Goal: Task Accomplishment & Management: Manage account settings

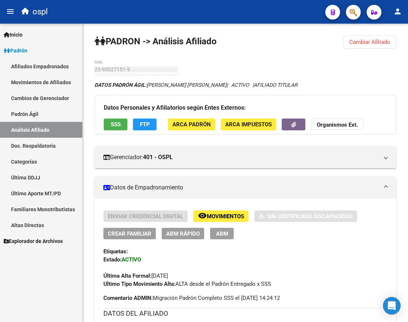
scroll to position [221, 0]
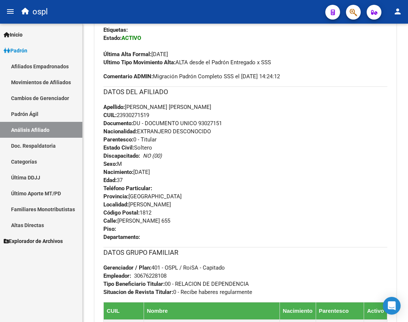
click at [46, 124] on link "Análisis Afiliado" at bounding box center [41, 130] width 82 height 16
click at [44, 132] on link "Análisis Afiliado" at bounding box center [41, 130] width 82 height 16
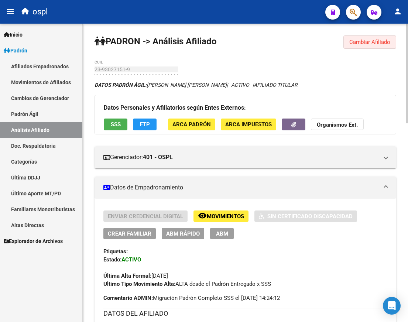
click at [360, 46] on button "Cambiar Afiliado" at bounding box center [369, 41] width 53 height 13
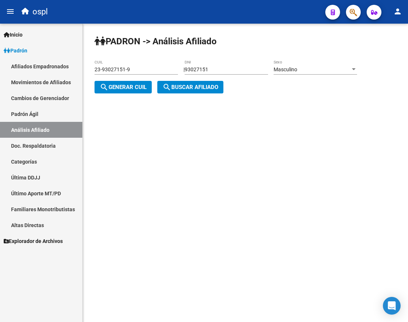
click at [141, 70] on input "23-93027151-9" at bounding box center [135, 69] width 83 height 6
drag, startPoint x: 141, startPoint y: 70, endPoint x: -1, endPoint y: 70, distance: 141.7
click at [0, 70] on html "menu ospl person Firma Express Inicio Calendario SSS Instructivos Contacto OS P…" at bounding box center [204, 161] width 408 height 322
paste input "0-40267327-4"
click at [121, 84] on span "search Generar CUIL" at bounding box center [123, 87] width 47 height 7
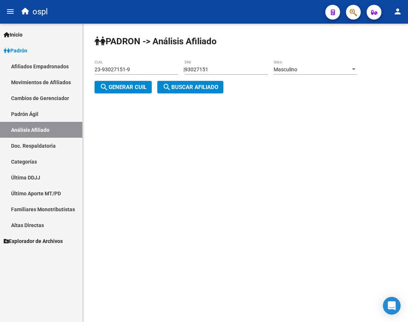
click at [171, 85] on mat-icon "search" at bounding box center [166, 87] width 9 height 9
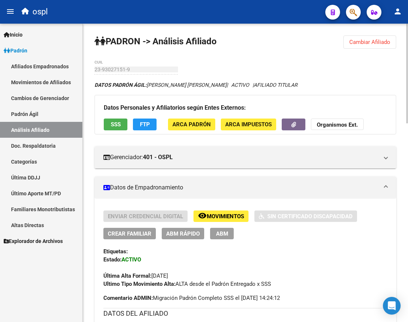
click at [349, 40] on button "Cambiar Afiliado" at bounding box center [369, 41] width 53 height 13
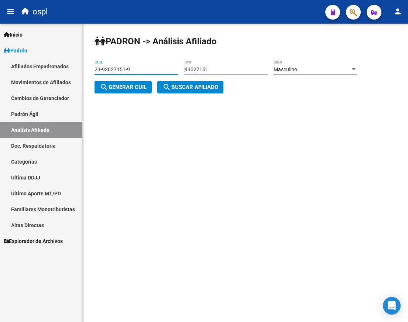
drag, startPoint x: 145, startPoint y: 67, endPoint x: 40, endPoint y: 68, distance: 105.2
click at [42, 68] on mat-sidenav-container "Firma Express Inicio Calendario SSS Instructivos Contacto OS Padrón Afiliados E…" at bounding box center [204, 173] width 408 height 298
paste input "0-40267327-4"
type input "20-40267327-4"
click at [175, 87] on span "search Buscar afiliado" at bounding box center [190, 87] width 56 height 7
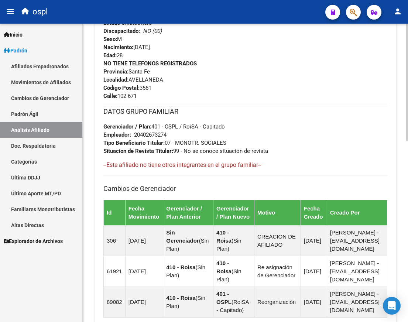
scroll to position [462, 0]
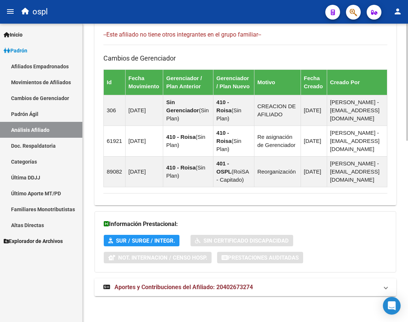
click at [184, 287] on span "Aportes y Contribuciones del Afiliado: 20402673274" at bounding box center [183, 286] width 138 height 7
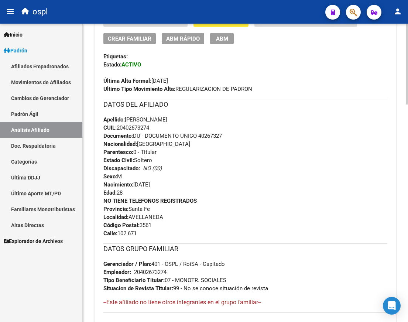
scroll to position [99, 0]
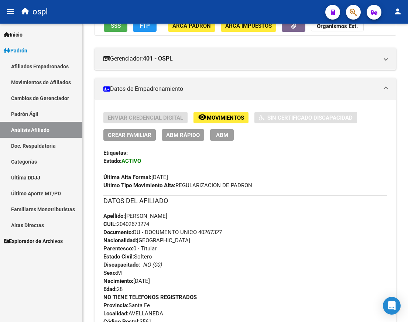
click at [42, 127] on link "Análisis Afiliado" at bounding box center [41, 130] width 82 height 16
click at [44, 117] on link "Padrón Ágil" at bounding box center [41, 114] width 82 height 16
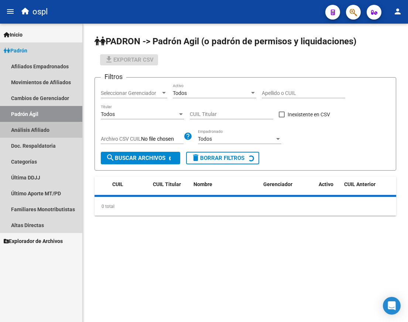
click at [45, 127] on link "Análisis Afiliado" at bounding box center [41, 130] width 82 height 16
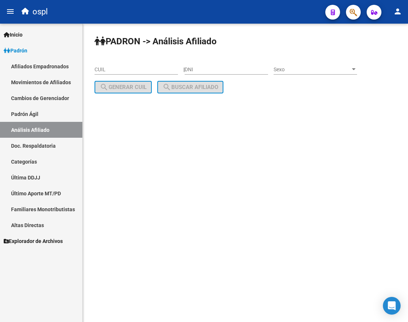
click at [213, 68] on input "DNI" at bounding box center [225, 69] width 83 height 6
type input "95528505"
click at [340, 66] on span "Sexo" at bounding box center [311, 69] width 77 height 6
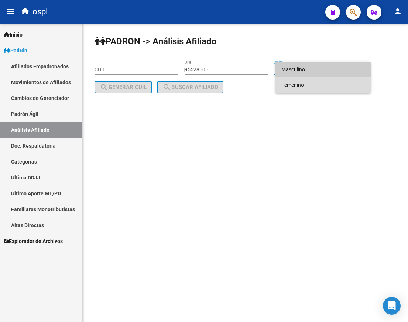
click at [328, 82] on span "Femenino" at bounding box center [322, 84] width 83 height 15
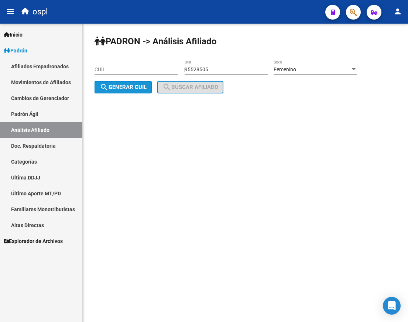
click at [148, 84] on button "search Generar CUIL" at bounding box center [122, 87] width 57 height 13
type input "27-95528505-6"
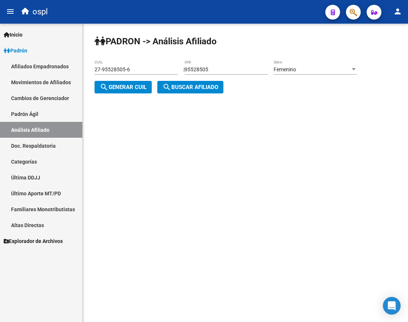
click at [199, 88] on span "search Buscar afiliado" at bounding box center [190, 87] width 56 height 7
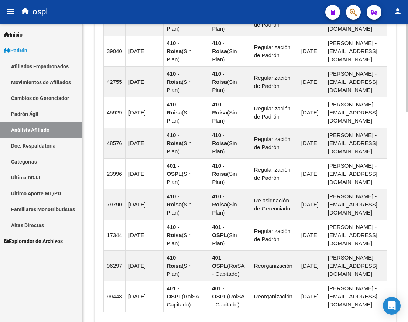
scroll to position [711, 0]
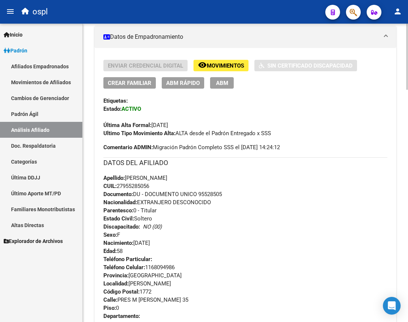
scroll to position [148, 0]
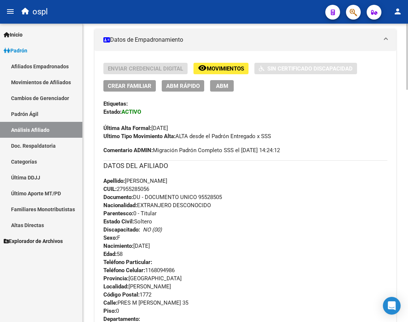
click at [135, 189] on span "CUIL: 27955285056" at bounding box center [126, 189] width 46 height 7
copy span "27955285056"
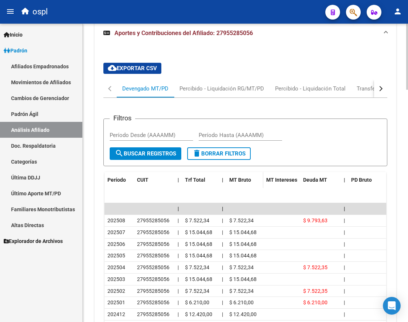
scroll to position [996, 0]
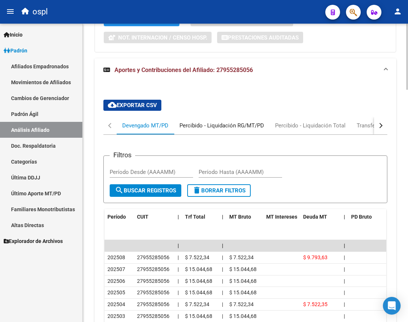
click at [227, 121] on div "Percibido - Liquidación RG/MT/PD" at bounding box center [221, 125] width 84 height 8
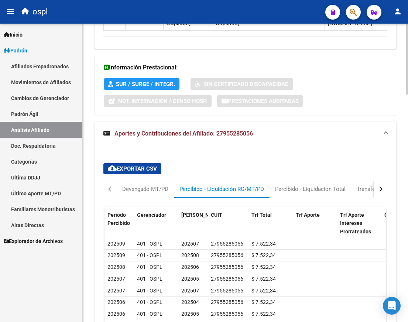
scroll to position [944, 0]
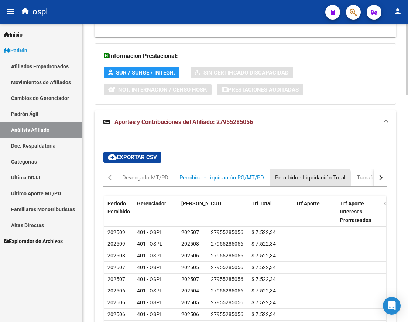
click at [289, 173] on div "Percibido - Liquidación Total" at bounding box center [310, 177] width 70 height 8
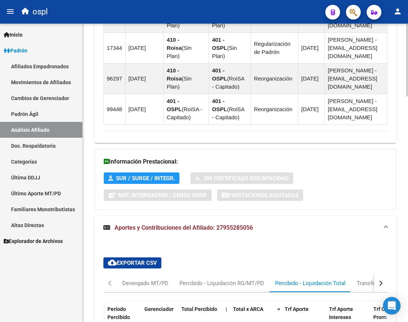
scroll to position [924, 0]
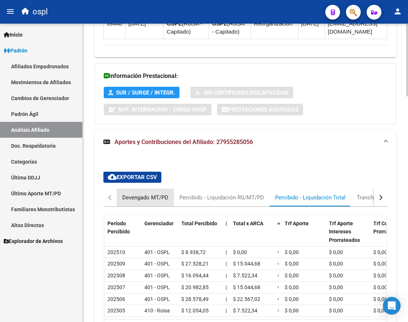
click at [140, 193] on div "Devengado MT/PD" at bounding box center [145, 197] width 46 height 8
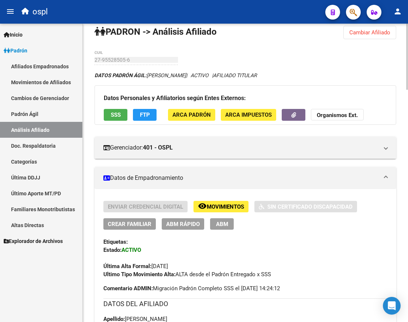
scroll to position [0, 0]
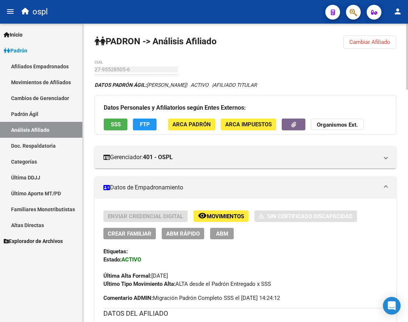
drag, startPoint x: 149, startPoint y: 83, endPoint x: 277, endPoint y: 85, distance: 128.4
click at [257, 85] on icon "DATOS PADRÓN ÁGIL: LAPA PAREDES LUISA | ACTIVO | AFILIADO TITULAR" at bounding box center [175, 85] width 162 height 6
click at [321, 85] on div "DATOS PADRÓN ÁGIL: LAPA PAREDES LUISA | ACTIVO | AFILIADO TITULAR" at bounding box center [244, 85] width 301 height 8
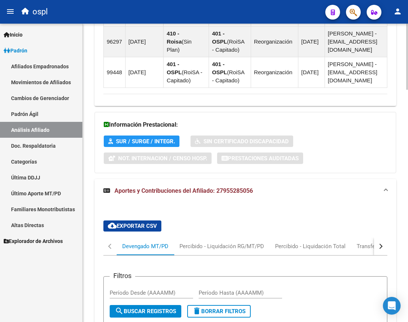
scroll to position [849, 0]
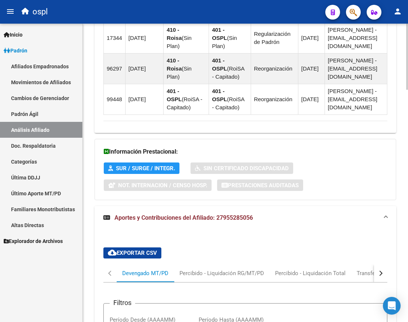
click at [191, 206] on mat-expansion-panel-header "Aportes y Contribuciones del Afiliado: 27955285056" at bounding box center [244, 218] width 301 height 24
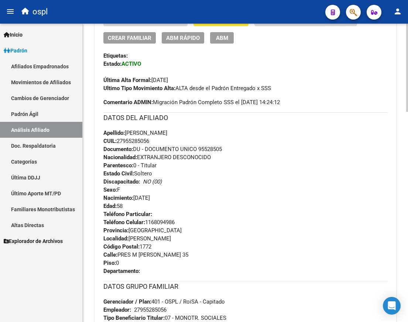
scroll to position [195, 0]
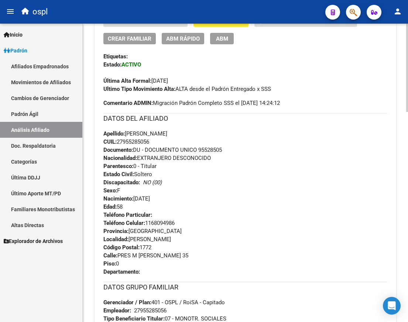
click at [230, 145] on div "Apellido: LAPA PAREDES LUISA CUIL: 27955285056 Documento: DU - DOCUMENTO UNICO …" at bounding box center [245, 170] width 284 height 81
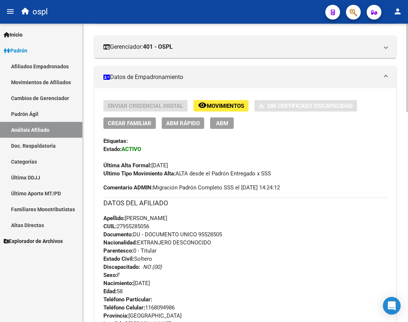
scroll to position [0, 0]
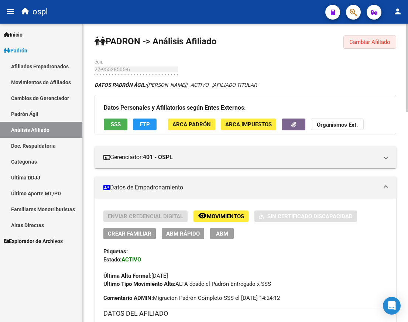
drag, startPoint x: 350, startPoint y: 41, endPoint x: 344, endPoint y: 41, distance: 6.3
click at [350, 41] on span "Cambiar Afiliado" at bounding box center [369, 42] width 41 height 7
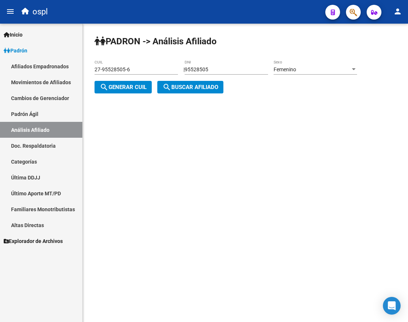
click at [224, 68] on input "95528505" at bounding box center [225, 69] width 83 height 6
click at [221, 69] on input "95528505" at bounding box center [225, 69] width 83 height 6
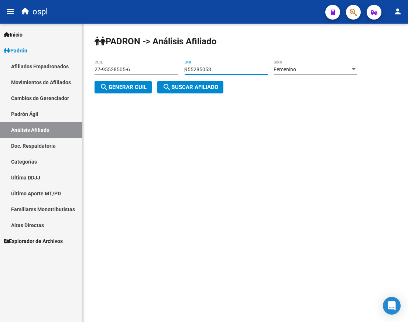
click at [214, 69] on input "955285053" at bounding box center [225, 69] width 83 height 6
type input "30156688"
drag, startPoint x: 148, startPoint y: 69, endPoint x: 4, endPoint y: 65, distance: 143.2
click at [5, 65] on mat-sidenav-container "Firma Express Inicio Calendario SSS Instructivos Contacto OS Padrón Afiliados E…" at bounding box center [204, 173] width 408 height 298
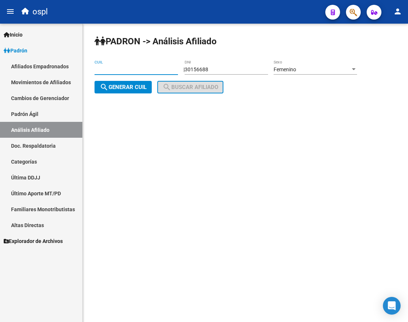
click at [116, 82] on button "search Generar CUIL" at bounding box center [122, 87] width 57 height 13
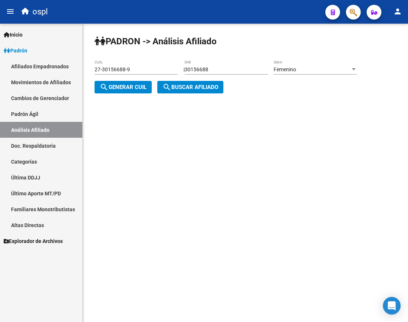
click at [171, 87] on mat-icon "search" at bounding box center [166, 87] width 9 height 9
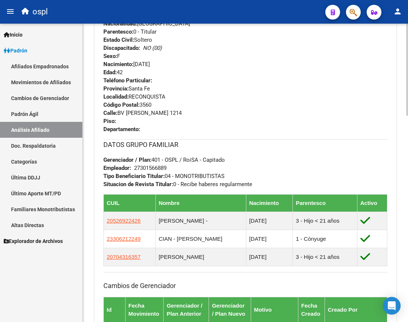
scroll to position [332, 0]
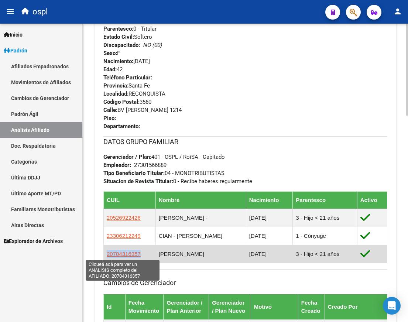
drag, startPoint x: 142, startPoint y: 257, endPoint x: 107, endPoint y: 256, distance: 34.7
click at [107, 256] on td "20704316357" at bounding box center [130, 254] width 52 height 18
copy span "20704316357"
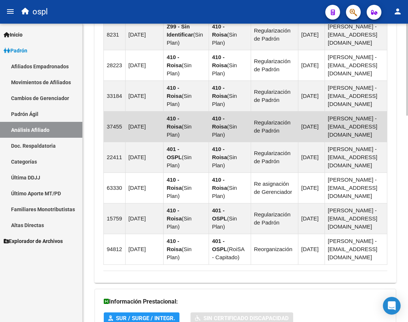
scroll to position [669, 0]
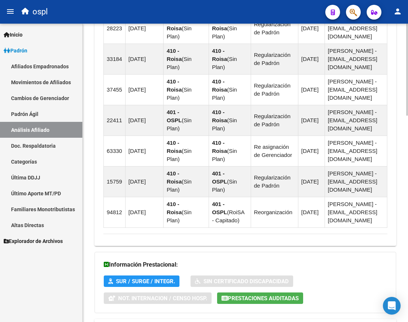
click at [170, 319] on mat-expansion-panel-header "Aportes y Contribuciones del Afiliado: 27301566889" at bounding box center [244, 328] width 301 height 18
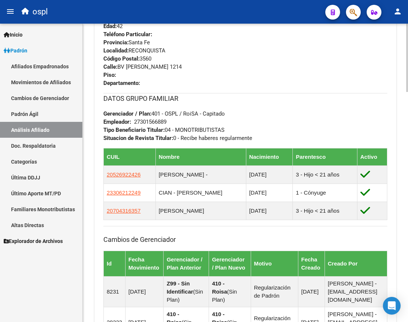
scroll to position [382, 0]
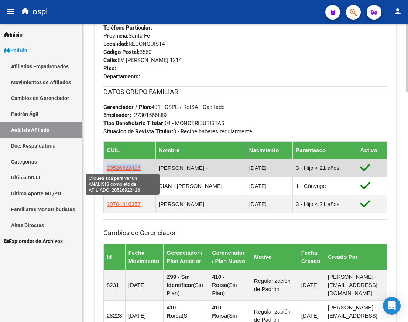
drag, startPoint x: 139, startPoint y: 169, endPoint x: 108, endPoint y: 168, distance: 31.8
click at [108, 168] on td "20526922426" at bounding box center [130, 168] width 52 height 18
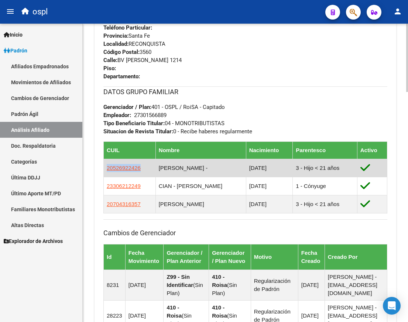
copy span "20526922426"
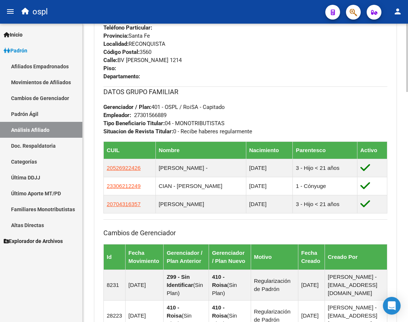
click at [211, 111] on div "DATOS GRUPO FAMILIAR Gerenciador / Plan: 401 - OSPL / RoiSA - Capitado Empleado…" at bounding box center [245, 110] width 284 height 49
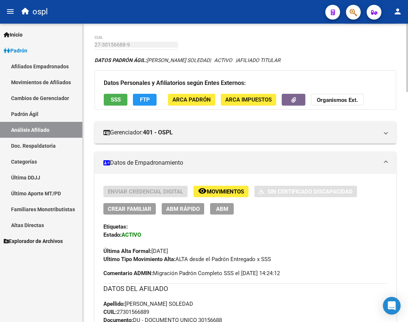
scroll to position [0, 0]
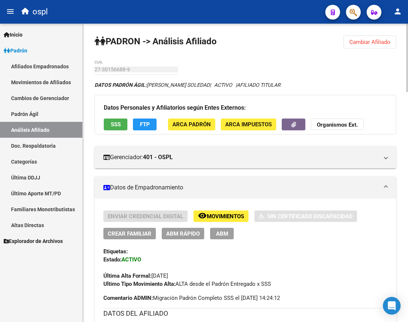
click at [372, 46] on button "Cambiar Afiliado" at bounding box center [369, 41] width 53 height 13
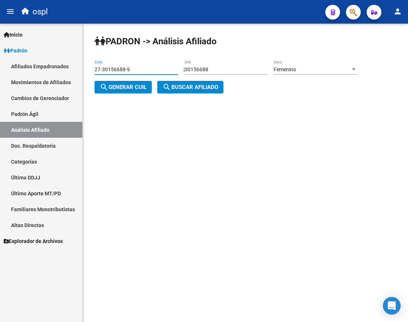
drag, startPoint x: 150, startPoint y: 72, endPoint x: 60, endPoint y: 71, distance: 90.4
click at [60, 71] on mat-sidenav-container "Firma Express Inicio Calendario SSS Instructivos Contacto OS Padrón Afiliados E…" at bounding box center [204, 173] width 408 height 298
paste input "29853961-1"
click at [183, 86] on span "search Buscar afiliado" at bounding box center [190, 87] width 56 height 7
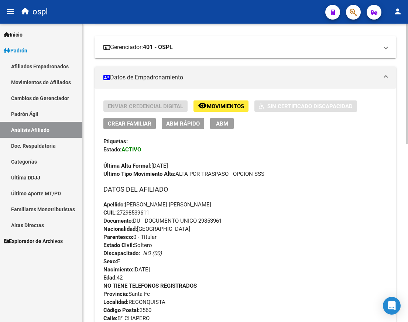
scroll to position [111, 0]
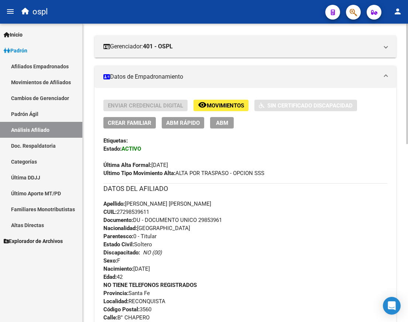
click at [141, 210] on span "CUIL: 27298539611" at bounding box center [126, 211] width 46 height 7
copy span "27298539611"
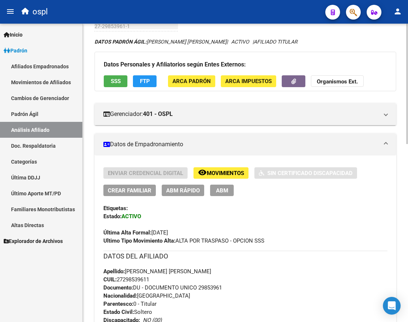
scroll to position [0, 0]
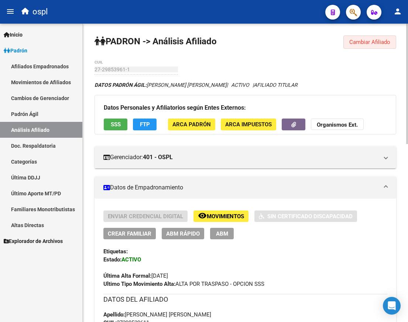
click at [356, 42] on span "Cambiar Afiliado" at bounding box center [369, 42] width 41 height 7
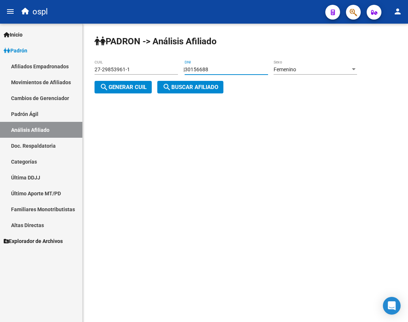
drag, startPoint x: 221, startPoint y: 68, endPoint x: 252, endPoint y: 73, distance: 31.2
click at [252, 73] on div "30156688 DNI" at bounding box center [225, 67] width 83 height 15
click at [138, 89] on span "search Generar CUIL" at bounding box center [123, 87] width 47 height 7
click at [188, 84] on span "search Buscar afiliado" at bounding box center [190, 87] width 56 height 7
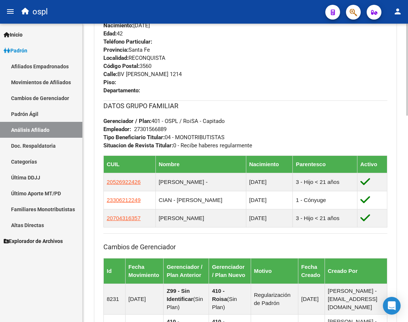
scroll to position [369, 0]
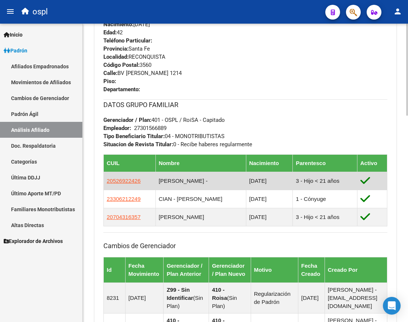
drag, startPoint x: 142, startPoint y: 183, endPoint x: 180, endPoint y: 179, distance: 39.0
click at [161, 178] on tr "20526922426 CIAN GIULIANO - 25/09/2012 3 - Hijo < 21 años" at bounding box center [245, 181] width 283 height 18
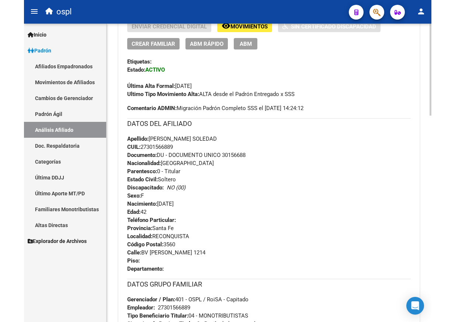
scroll to position [184, 0]
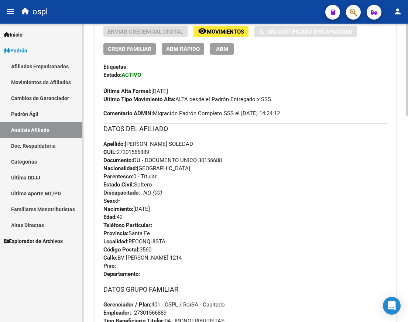
click at [146, 152] on span "CUIL: 27301566889" at bounding box center [126, 152] width 46 height 7
copy span "27301566889"
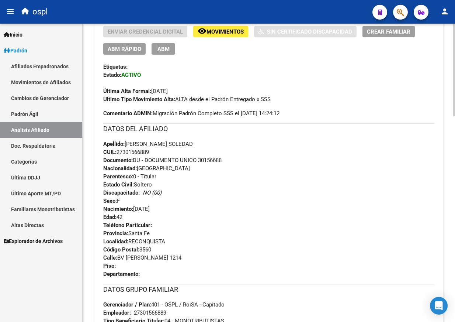
scroll to position [0, 0]
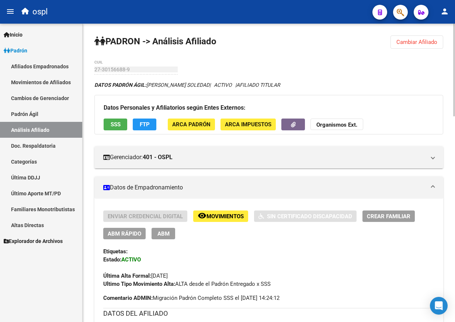
drag, startPoint x: 401, startPoint y: 43, endPoint x: 396, endPoint y: 44, distance: 5.5
click at [401, 43] on span "Cambiar Afiliado" at bounding box center [417, 42] width 41 height 7
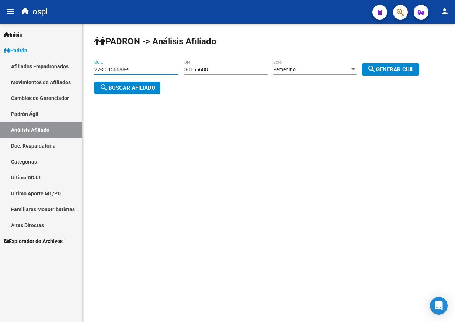
drag, startPoint x: 160, startPoint y: 67, endPoint x: 21, endPoint y: 70, distance: 139.1
click at [21, 70] on mat-sidenav-container "Firma Express Inicio Calendario SSS Instructivos Contacto OS Padrón Afiliados E…" at bounding box center [227, 173] width 455 height 298
paste input "0-23229886-4"
click at [131, 85] on span "search Buscar afiliado" at bounding box center [128, 87] width 56 height 7
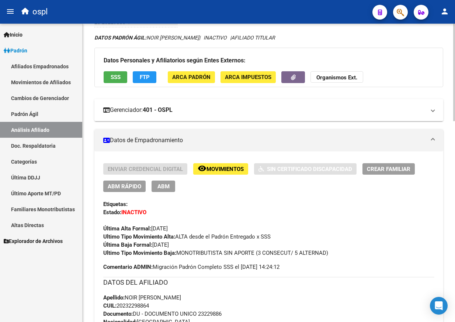
scroll to position [37, 0]
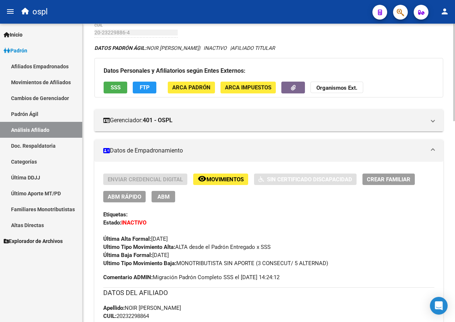
click at [121, 86] on button "SSS" at bounding box center [116, 87] width 24 height 11
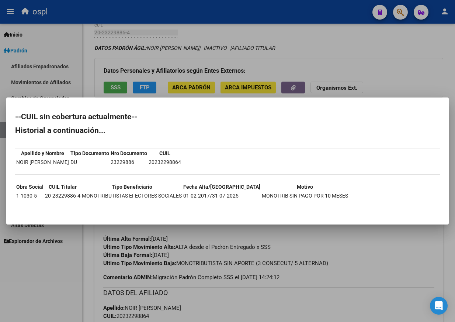
click at [356, 72] on div at bounding box center [227, 161] width 455 height 322
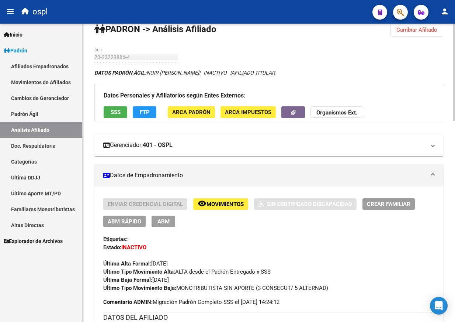
scroll to position [0, 0]
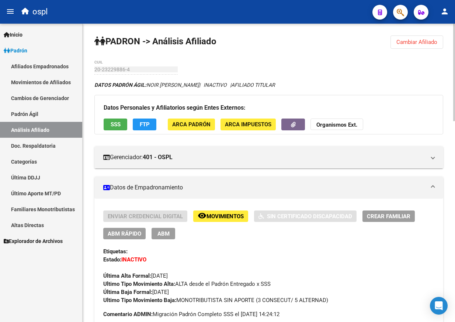
click at [403, 43] on span "Cambiar Afiliado" at bounding box center [417, 42] width 41 height 7
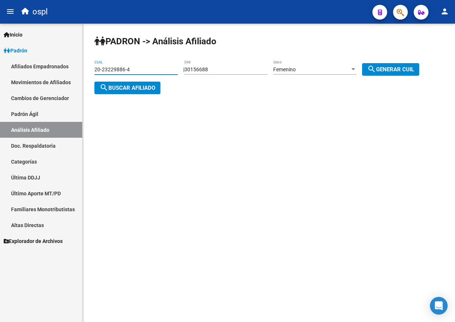
drag, startPoint x: 134, startPoint y: 68, endPoint x: 74, endPoint y: 72, distance: 60.3
click at [74, 72] on mat-sidenav-container "Firma Express Inicio Calendario SSS Instructivos Contacto OS Padrón Afiliados E…" at bounding box center [227, 173] width 455 height 298
paste input "47-690345"
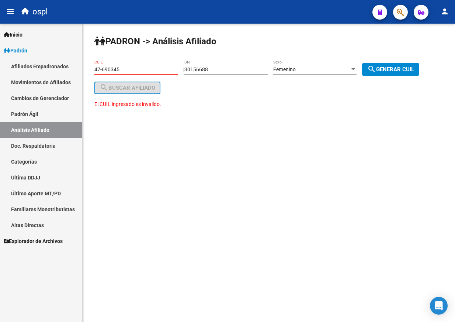
type input "47-690345"
drag, startPoint x: 130, startPoint y: 65, endPoint x: 51, endPoint y: 70, distance: 79.2
click at [52, 70] on mat-sidenav-container "Firma Express Inicio Calendario SSS Instructivos Contacto OS Padrón Afiliados E…" at bounding box center [227, 173] width 455 height 298
drag, startPoint x: 135, startPoint y: 69, endPoint x: 30, endPoint y: 69, distance: 105.9
click at [30, 69] on mat-sidenav-container "Firma Express Inicio Calendario SSS Instructivos Contacto OS Padrón Afiliados E…" at bounding box center [227, 173] width 455 height 298
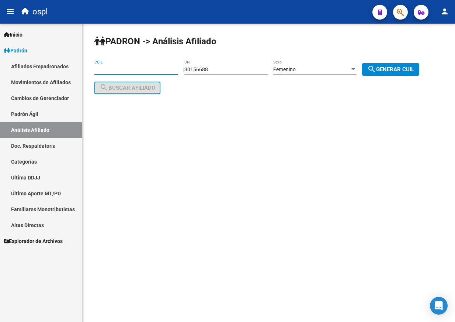
click at [199, 70] on input "30156688" at bounding box center [225, 69] width 83 height 6
paste input "47690345"
type input "47690345"
click at [396, 68] on span "search Generar CUIL" at bounding box center [391, 69] width 47 height 7
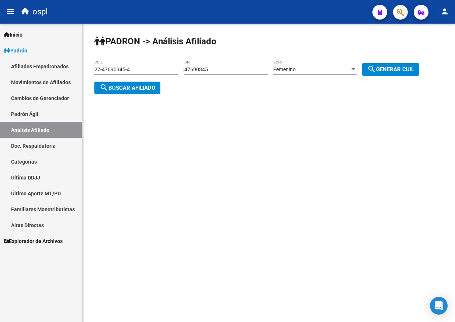
click at [134, 87] on span "search Buscar afiliado" at bounding box center [128, 87] width 56 height 7
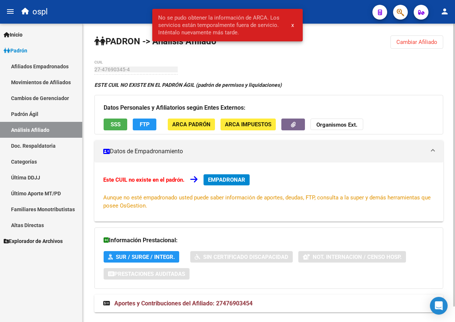
click at [397, 39] on span "Cambiar Afiliado" at bounding box center [417, 42] width 41 height 7
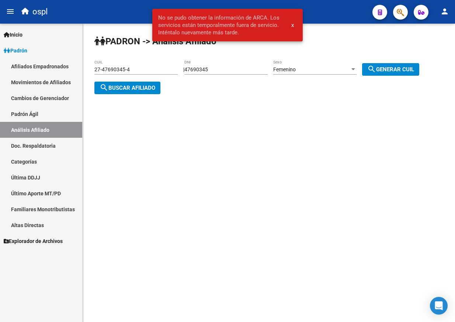
click at [323, 68] on div "Femenino" at bounding box center [311, 69] width 77 height 6
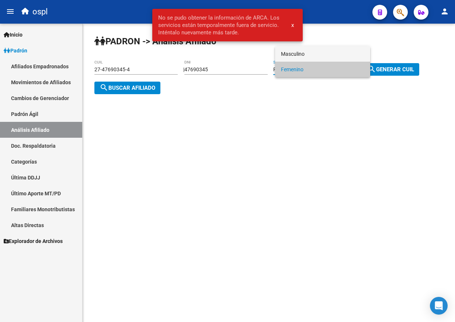
click at [308, 57] on span "Masculino" at bounding box center [322, 53] width 83 height 15
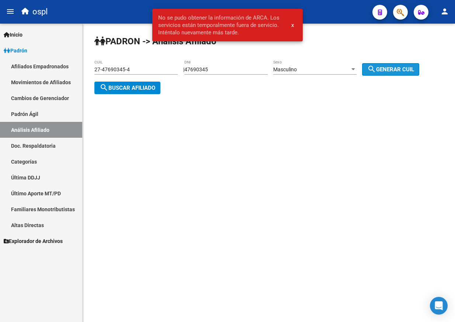
click at [376, 67] on mat-icon "search" at bounding box center [372, 69] width 9 height 9
type input "23-47690345-9"
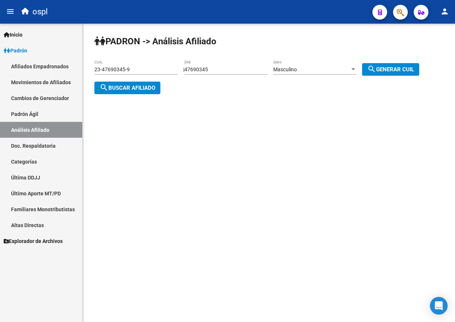
click at [154, 89] on span "search Buscar afiliado" at bounding box center [128, 87] width 56 height 7
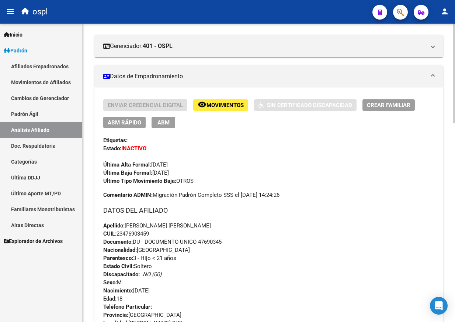
scroll to position [74, 0]
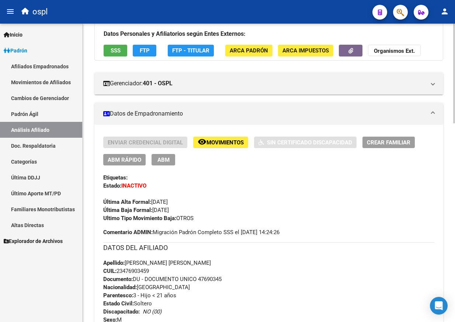
click at [115, 45] on button "SSS" at bounding box center [116, 50] width 24 height 11
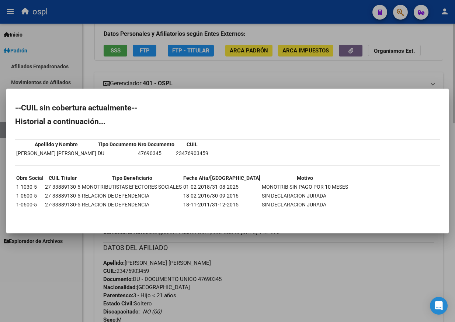
click at [311, 83] on div at bounding box center [227, 161] width 455 height 322
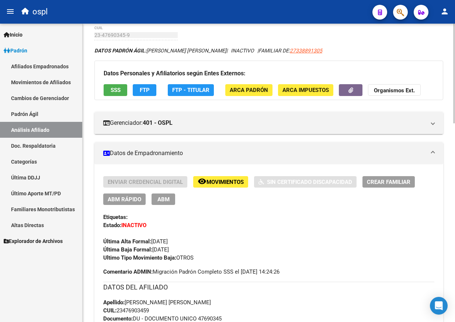
scroll to position [0, 0]
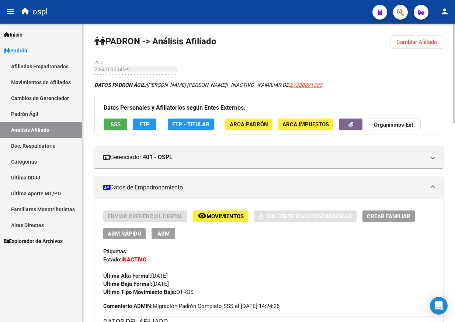
click at [407, 46] on button "Cambiar Afiliado" at bounding box center [417, 41] width 53 height 13
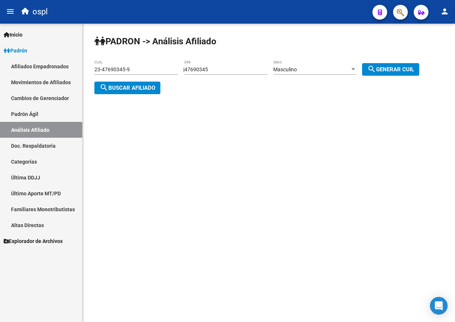
click at [224, 66] on div "47690345 DNI" at bounding box center [225, 67] width 83 height 15
click at [224, 67] on input "47690345" at bounding box center [225, 69] width 83 height 6
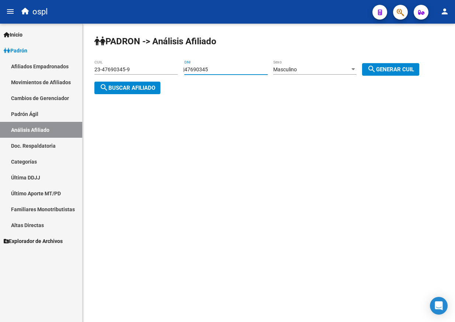
paste input "25937524"
type input "25937524"
click at [308, 71] on div "Masculino" at bounding box center [311, 69] width 77 height 6
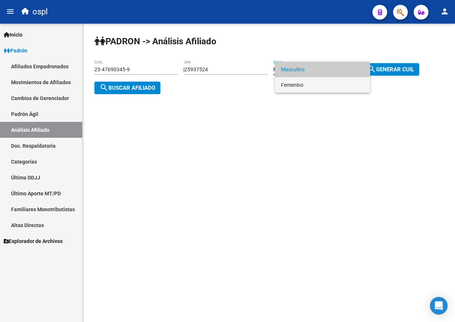
click at [310, 85] on span "Femenino" at bounding box center [322, 84] width 83 height 15
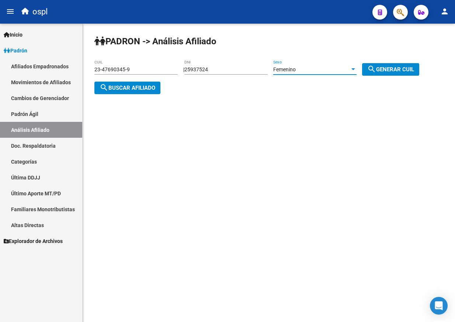
click at [405, 70] on span "search Generar CUIL" at bounding box center [391, 69] width 47 height 7
click at [153, 87] on span "search Buscar afiliado" at bounding box center [128, 87] width 56 height 7
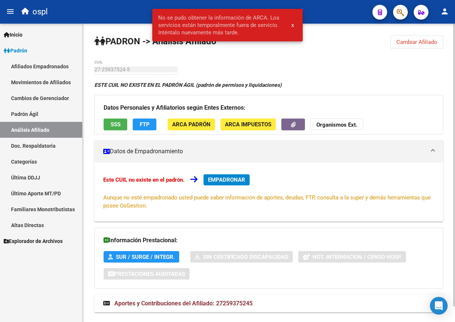
click at [397, 43] on span "Cambiar Afiliado" at bounding box center [417, 42] width 41 height 7
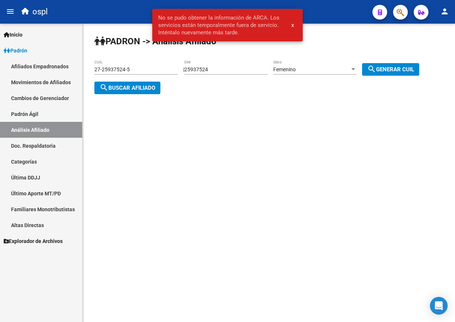
click at [296, 71] on span "Femenino" at bounding box center [284, 69] width 23 height 6
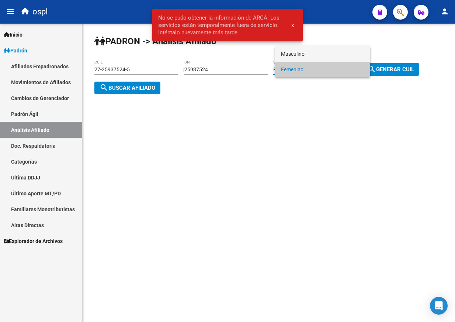
click at [314, 56] on span "Masculino" at bounding box center [322, 53] width 83 height 15
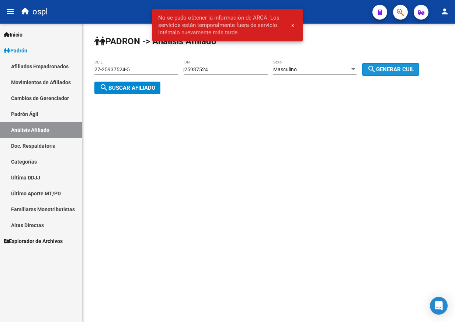
click at [394, 66] on span "search Generar CUIL" at bounding box center [391, 69] width 47 height 7
type input "20-25937524-0"
click at [122, 87] on span "search Buscar afiliado" at bounding box center [128, 87] width 56 height 7
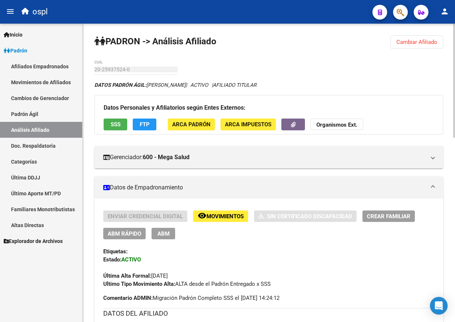
click at [407, 43] on span "Cambiar Afiliado" at bounding box center [417, 42] width 41 height 7
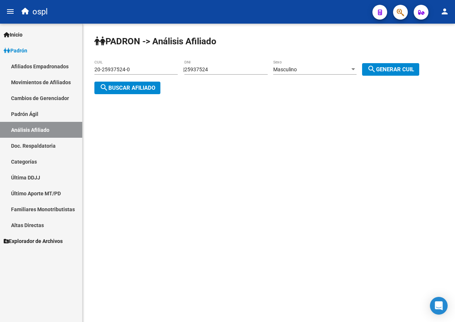
click at [229, 73] on div "25937524 DNI" at bounding box center [225, 67] width 83 height 15
click at [228, 73] on div "25937524 DNI" at bounding box center [225, 67] width 83 height 15
click at [224, 67] on input "25937524" at bounding box center [225, 69] width 83 height 6
click at [210, 69] on input "25937524" at bounding box center [225, 69] width 83 height 6
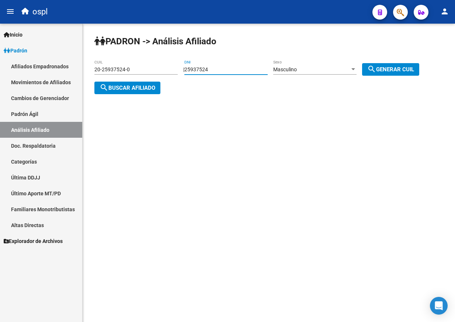
click at [210, 69] on input "25937524" at bounding box center [225, 69] width 83 height 6
paste input "41460468"
type input "41460468"
click at [331, 67] on div "Masculino" at bounding box center [311, 69] width 77 height 6
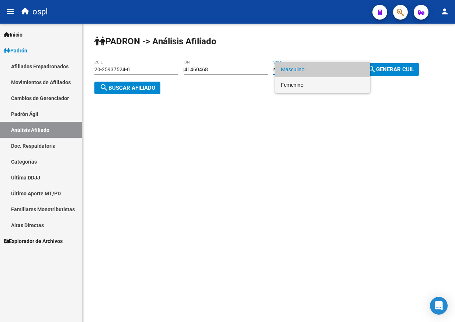
click at [322, 83] on span "Femenino" at bounding box center [322, 84] width 83 height 15
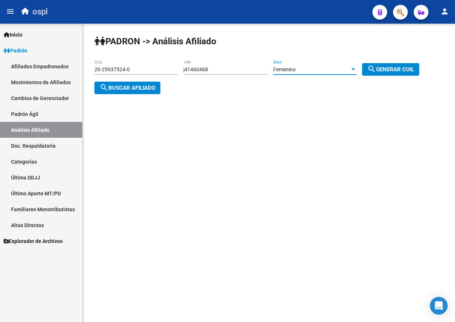
click at [376, 66] on mat-icon "search" at bounding box center [372, 69] width 9 height 9
type input "23-41460468-4"
click at [391, 69] on span "search Generar CUIL" at bounding box center [391, 69] width 47 height 7
click at [134, 88] on span "search Buscar afiliado" at bounding box center [128, 87] width 56 height 7
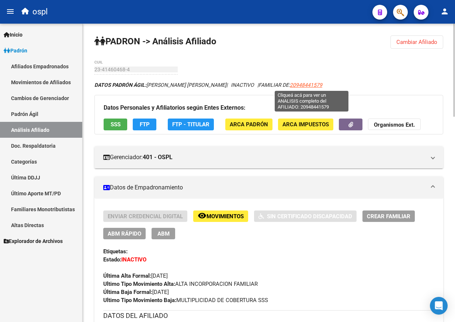
click at [315, 85] on span "20948441579" at bounding box center [306, 85] width 32 height 6
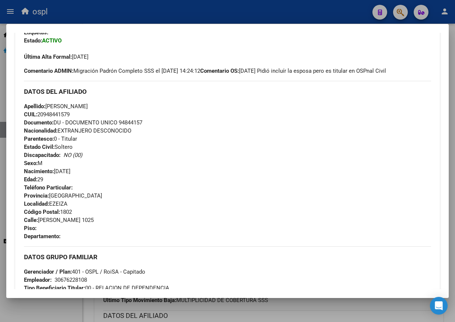
scroll to position [295, 0]
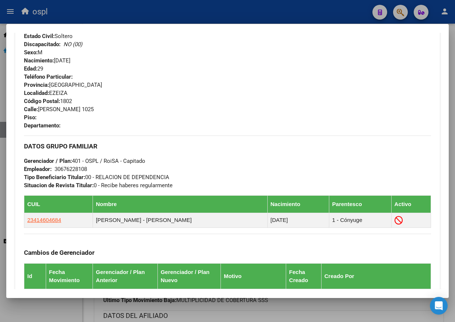
click at [139, 142] on h3 "DATOS GRUPO FAMILIAR" at bounding box center [227, 146] width 407 height 8
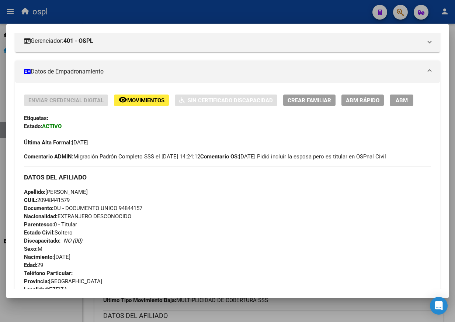
scroll to position [111, 0]
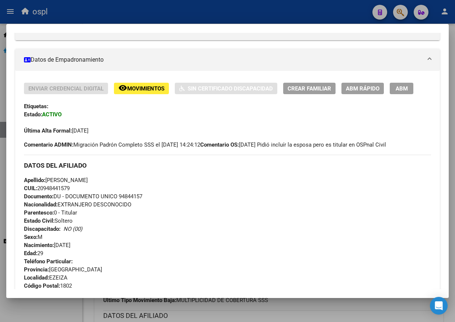
click at [63, 188] on span "CUIL: 20948441579" at bounding box center [47, 188] width 46 height 7
copy span "20948441579"
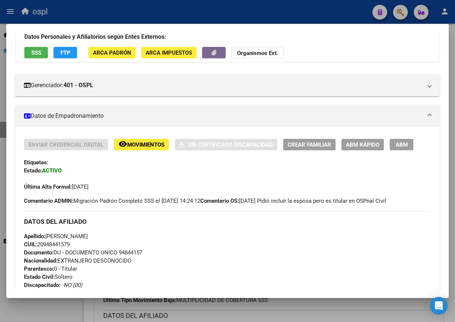
scroll to position [0, 0]
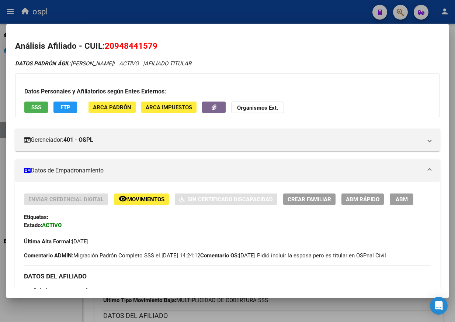
click at [229, 59] on div "DATOS PADRÓN ÁGIL: LLANOS ACUÑA LUCAS | ACTIVO | AFILIADO TITULAR" at bounding box center [227, 63] width 425 height 8
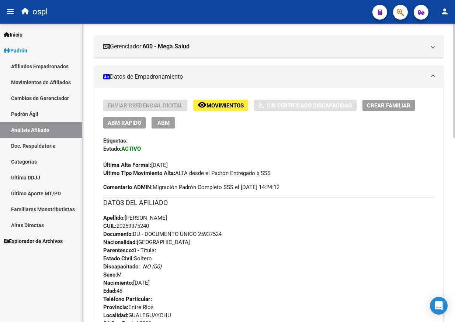
scroll to position [221, 0]
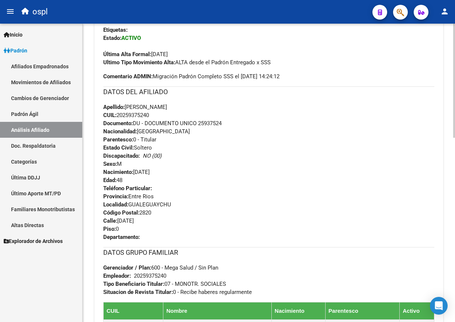
click at [353, 103] on div "Apellido: ZULOAGA MARTIN ALEJANDRO CUIL: 20259375240 Documento: DU - DOCUMENTO …" at bounding box center [268, 143] width 331 height 81
click at [250, 132] on div "Apellido: ZULOAGA MARTIN ALEJANDRO CUIL: 20259375240 Documento: DU - DOCUMENTO …" at bounding box center [268, 143] width 331 height 81
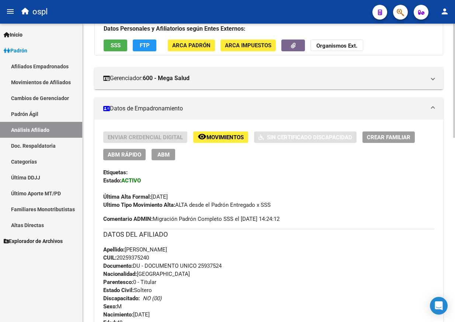
scroll to position [0, 0]
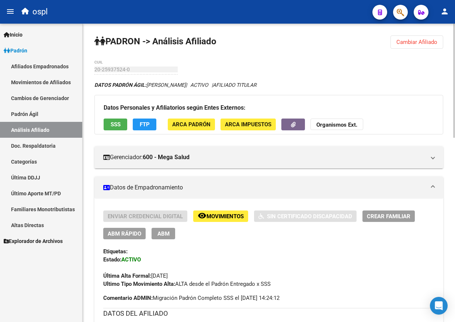
click at [402, 41] on span "Cambiar Afiliado" at bounding box center [417, 42] width 41 height 7
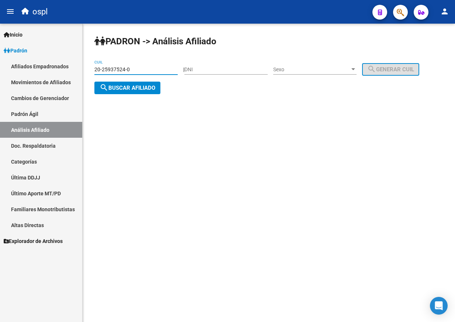
drag, startPoint x: 143, startPoint y: 66, endPoint x: 38, endPoint y: 70, distance: 104.9
click at [38, 71] on mat-sidenav-container "Firma Express Inicio Calendario SSS Instructivos Contacto OS Padrón Afiliados E…" at bounding box center [227, 173] width 455 height 298
paste input "3-41460468-4"
type input "23-41460468-4"
click at [128, 84] on span "search Buscar afiliado" at bounding box center [128, 87] width 56 height 7
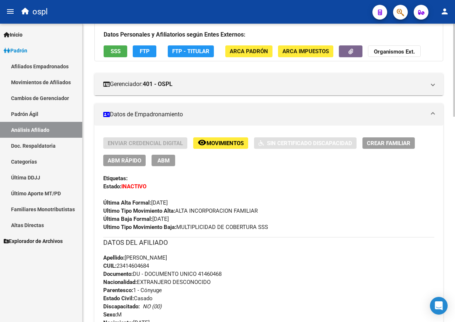
scroll to position [74, 0]
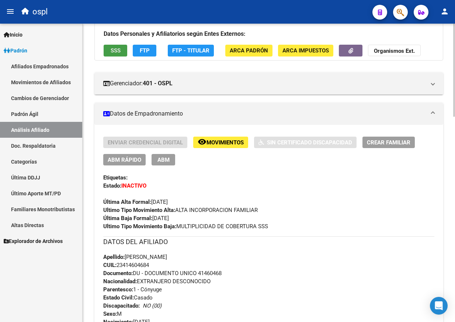
click at [110, 48] on button "SSS" at bounding box center [116, 50] width 24 height 11
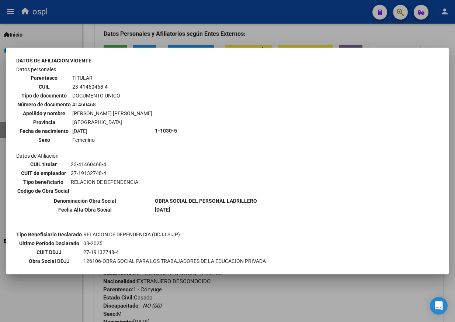
scroll to position [111, 0]
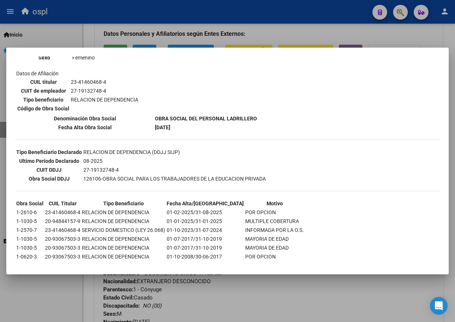
click at [120, 177] on td "126106-OBRA SOCIAL PARA LOS TRABAJADORES DE LA EDUCACION PRIVADA" at bounding box center [174, 179] width 183 height 8
click at [247, 175] on td "126106-OBRA SOCIAL PARA LOS TRABAJADORES DE LA EDUCACION PRIVADA" at bounding box center [174, 179] width 183 height 8
copy td "SOCIAL PARA LOS TRABAJADORES DE LA EDUCACION PRIVADA"
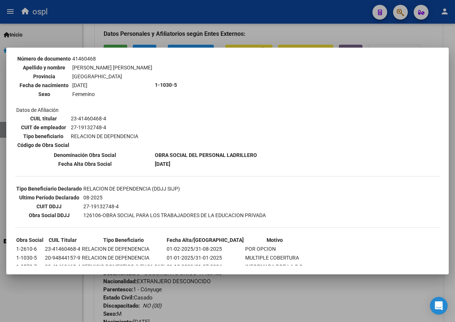
scroll to position [74, 0]
click at [207, 115] on td "1-1030-5" at bounding box center [206, 85] width 103 height 131
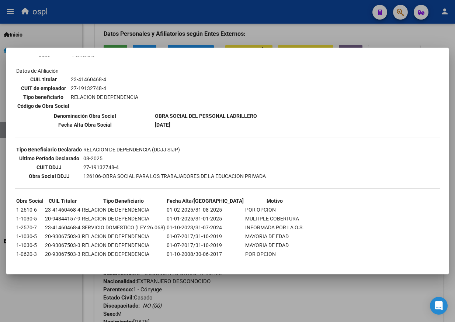
scroll to position [122, 0]
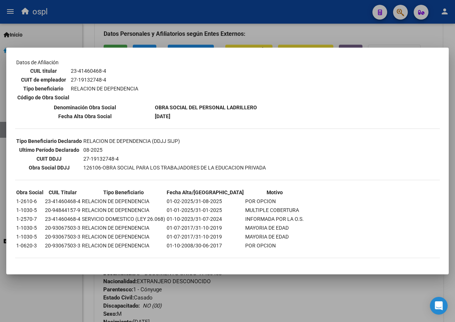
click at [263, 33] on div at bounding box center [227, 161] width 455 height 322
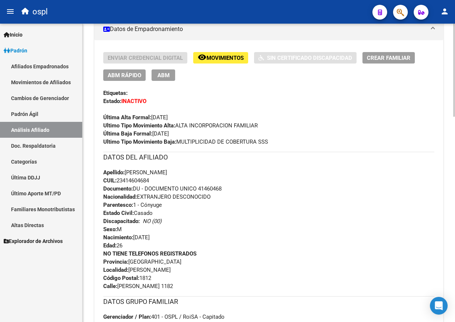
scroll to position [74, 0]
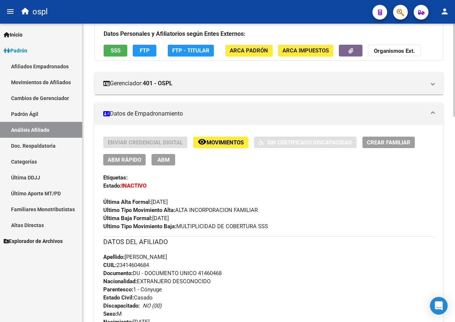
click at [159, 158] on span "ABM" at bounding box center [164, 159] width 12 height 7
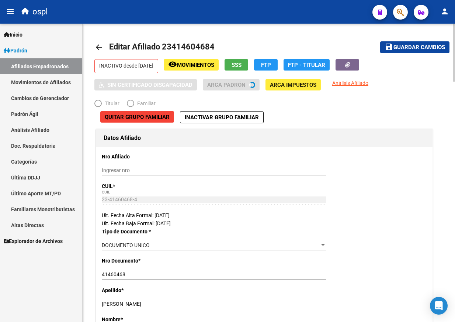
radio input "true"
type input "30-67622810-8"
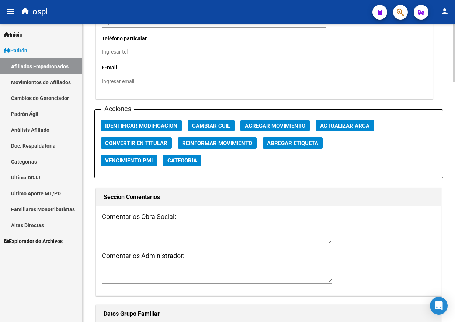
scroll to position [849, 0]
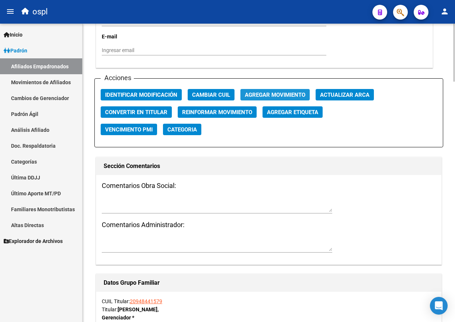
click at [273, 97] on span "Agregar Movimiento" at bounding box center [275, 95] width 61 height 7
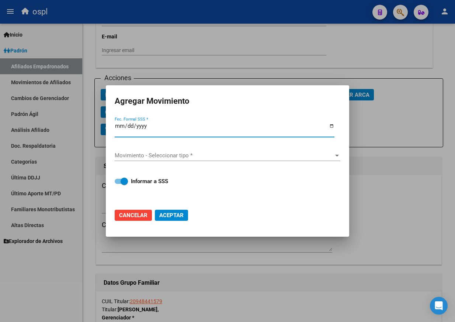
click at [331, 127] on input "Fec. Formal SSS *" at bounding box center [225, 129] width 220 height 12
type input "2025-10-15"
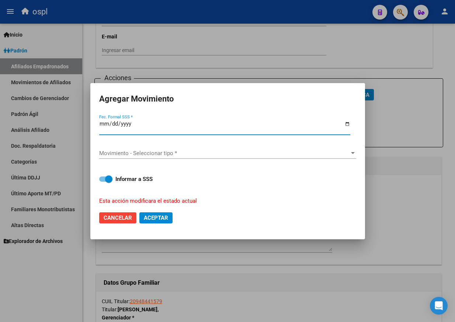
click at [139, 151] on span "Movimiento - Seleccionar tipo *" at bounding box center [224, 153] width 251 height 7
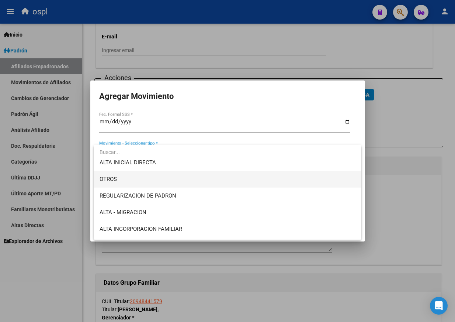
scroll to position [74, 0]
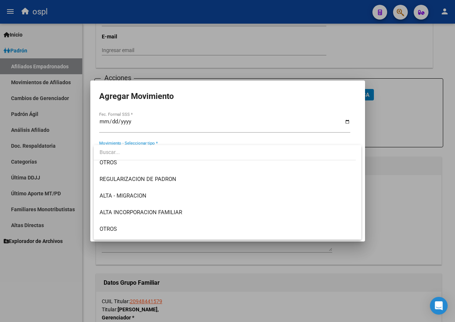
click at [407, 75] on div at bounding box center [227, 161] width 455 height 322
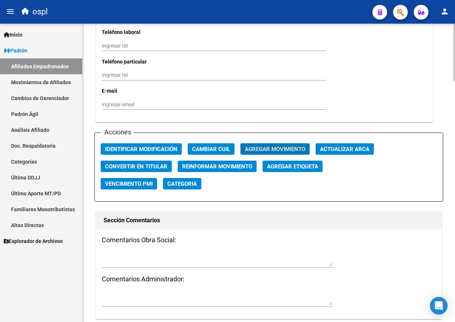
scroll to position [849, 0]
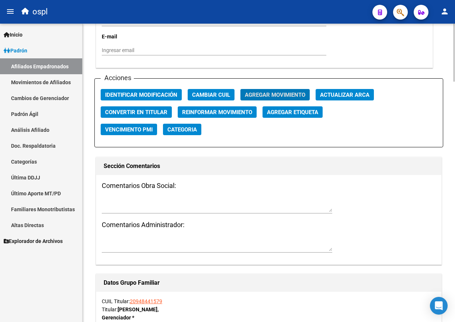
click at [149, 113] on span "Convertir en Titular" at bounding box center [136, 112] width 62 height 7
radio input "true"
type input "0"
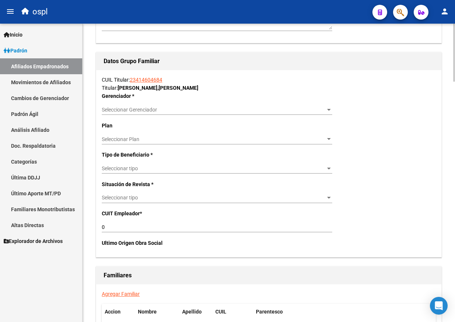
scroll to position [1236, 0]
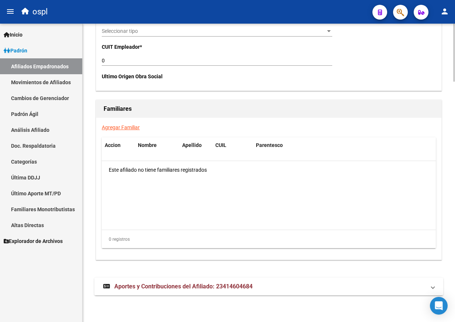
click at [168, 294] on mat-expansion-panel-header "Aportes y Contribuciones del Afiliado: 23414604684" at bounding box center [268, 286] width 349 height 18
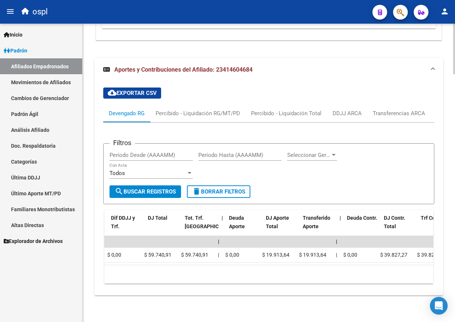
scroll to position [0, 123]
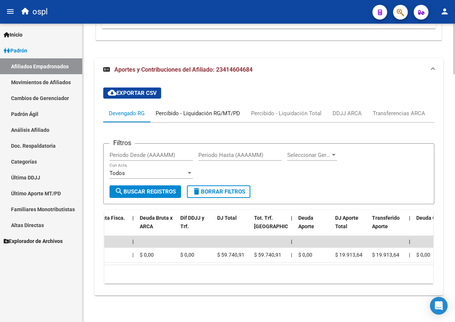
click at [182, 114] on div "Percibido - Liquidación RG/MT/PD" at bounding box center [198, 113] width 96 height 18
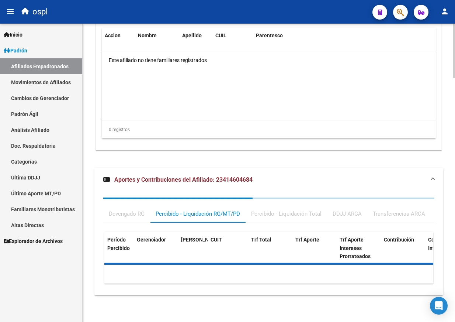
scroll to position [1373, 0]
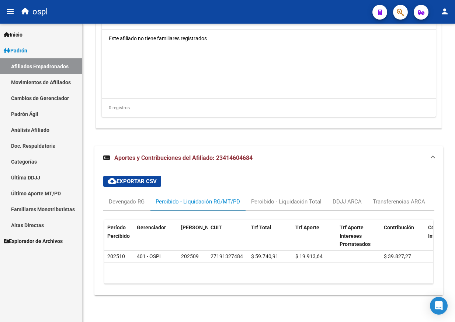
click at [46, 263] on div "Firma Express Inicio Calendario SSS Instructivos Contacto OS Padrón Afiliados E…" at bounding box center [41, 173] width 82 height 298
click at [45, 241] on span "Explorador de Archivos" at bounding box center [33, 241] width 59 height 8
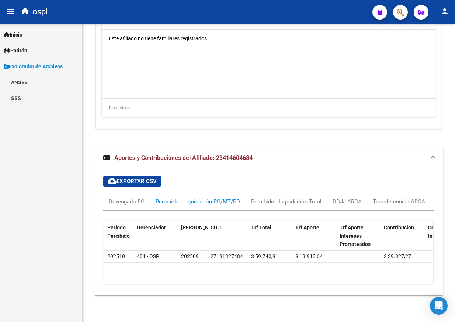
click at [28, 91] on link "SSS" at bounding box center [41, 98] width 82 height 16
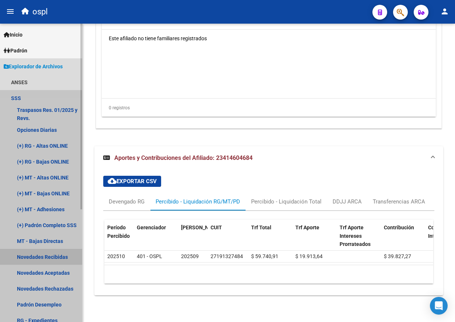
click at [53, 256] on link "Novedades Recibidas" at bounding box center [41, 257] width 82 height 16
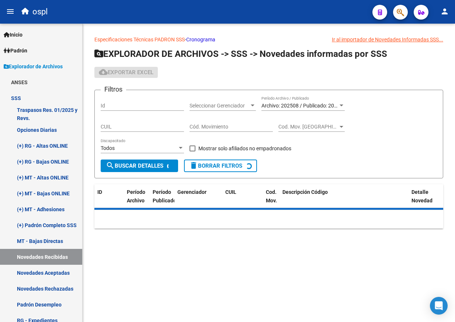
click at [239, 106] on span "Seleccionar Gerenciador" at bounding box center [220, 106] width 60 height 6
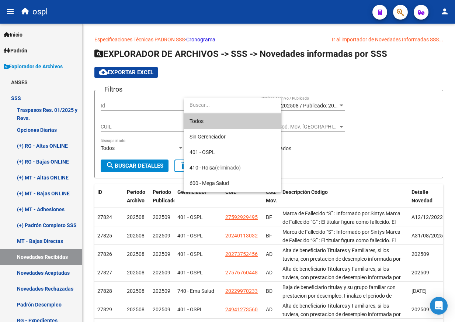
click at [317, 103] on div at bounding box center [227, 161] width 455 height 322
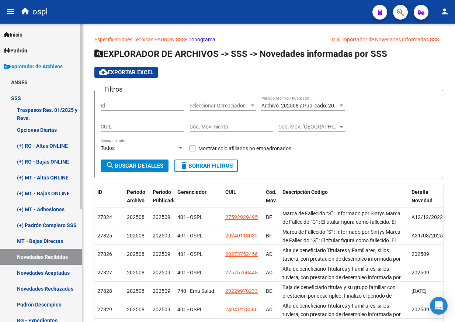
click at [29, 45] on link "Padrón" at bounding box center [41, 50] width 82 height 16
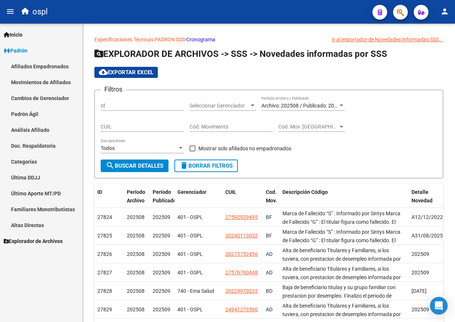
click at [37, 65] on link "Afiliados Empadronados" at bounding box center [41, 66] width 82 height 16
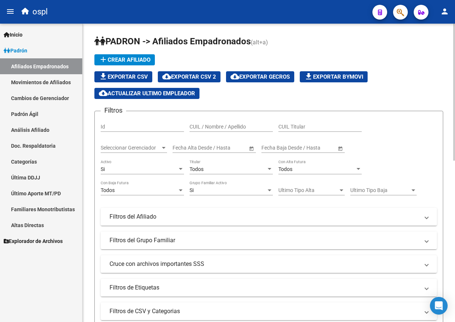
click at [206, 127] on input "CUIL / Nombre / Apellido" at bounding box center [231, 127] width 83 height 6
click at [41, 118] on link "Padrón Ágil" at bounding box center [41, 114] width 82 height 16
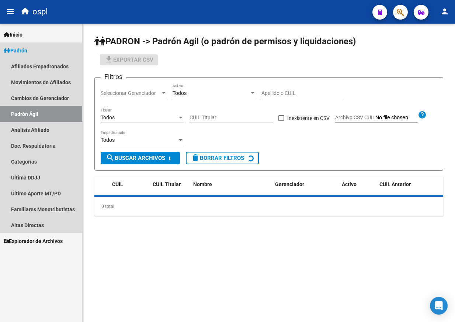
click at [40, 125] on link "Análisis Afiliado" at bounding box center [41, 130] width 82 height 16
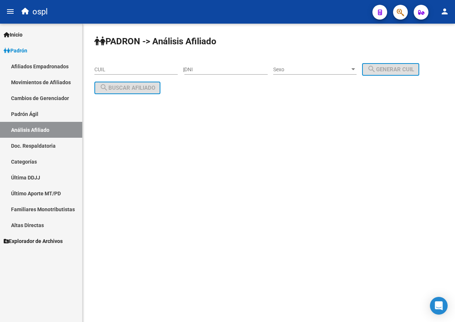
click at [160, 74] on div "CUIL" at bounding box center [135, 67] width 83 height 15
paste input "20-94844157-9"
type input "20-94844157-9"
click at [148, 82] on button "search Buscar afiliado" at bounding box center [127, 88] width 66 height 13
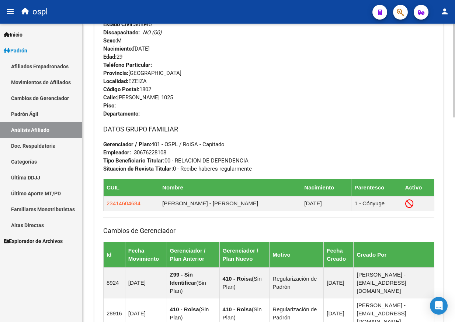
scroll to position [369, 0]
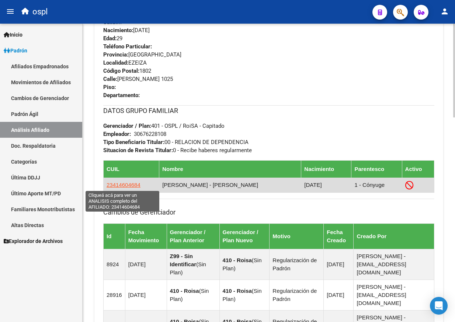
click at [122, 184] on span "23414604684" at bounding box center [124, 185] width 34 height 6
type textarea "23414604684"
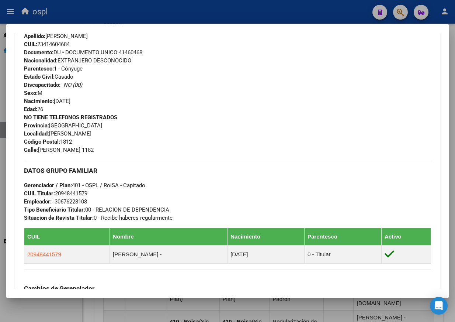
scroll to position [0, 0]
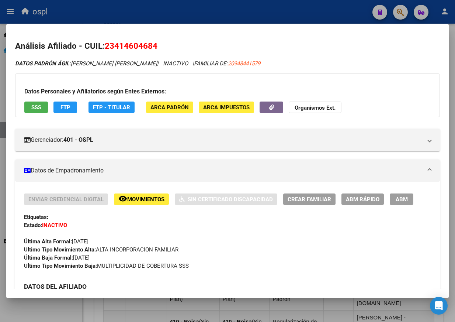
click at [396, 200] on button "ABM" at bounding box center [402, 198] width 24 height 11
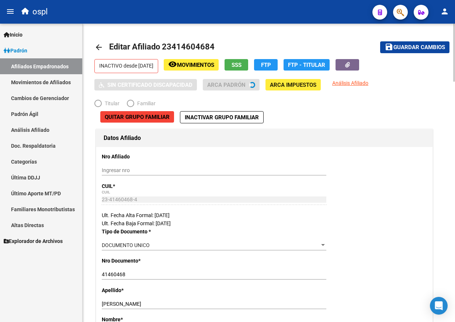
radio input "true"
type input "30-67622810-8"
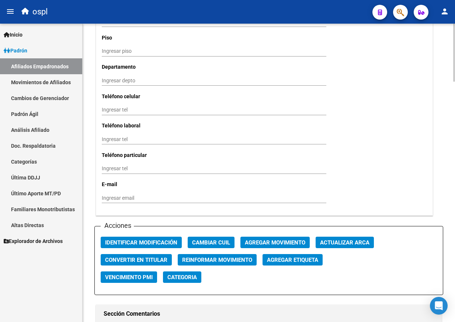
scroll to position [849, 0]
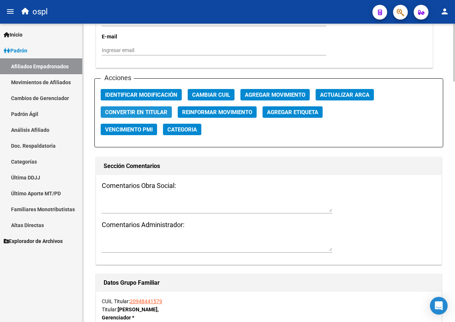
click at [151, 113] on span "Convertir en Titular" at bounding box center [136, 112] width 62 height 7
radio input "true"
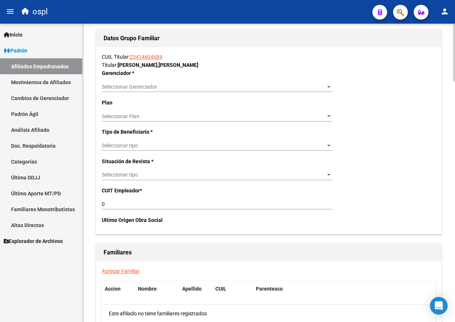
scroll to position [1089, 0]
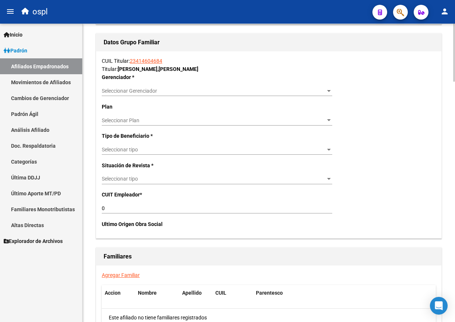
click at [146, 90] on span "Seleccionar Gerenciador" at bounding box center [214, 91] width 224 height 6
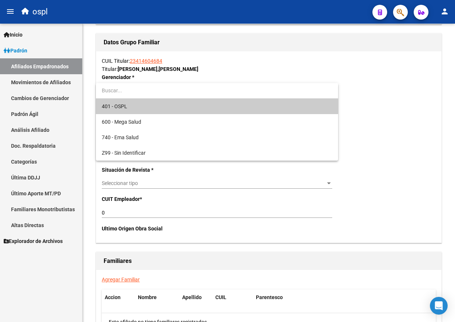
click at [147, 106] on span "401 - OSPL" at bounding box center [217, 106] width 231 height 15
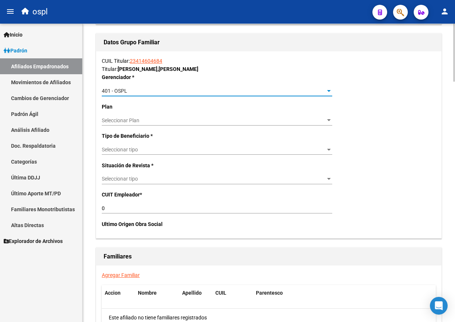
click at [147, 117] on span "Seleccionar Plan" at bounding box center [214, 120] width 224 height 6
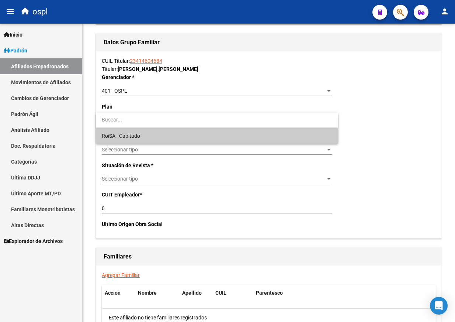
click at [147, 133] on span "RoiSA - Capitado" at bounding box center [217, 135] width 231 height 15
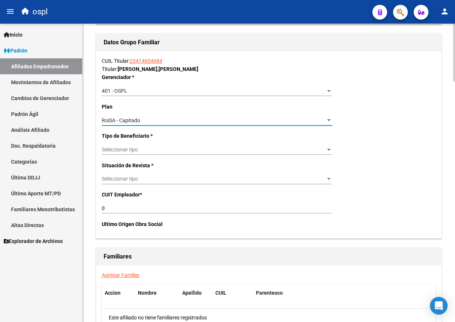
click at [148, 147] on span "Seleccionar tipo" at bounding box center [214, 149] width 224 height 6
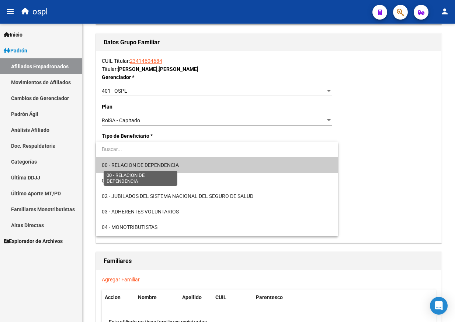
click at [154, 166] on span "00 - RELACION DE DEPENDENCIA" at bounding box center [140, 165] width 77 height 6
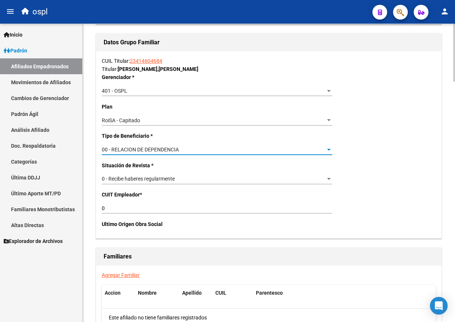
type input "27-19132748-4"
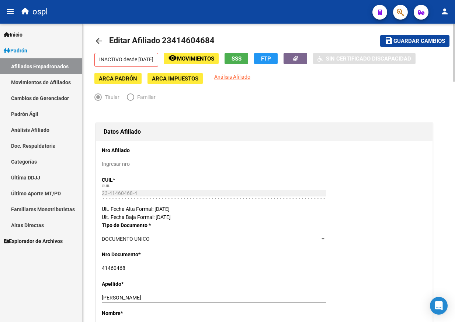
scroll to position [0, 0]
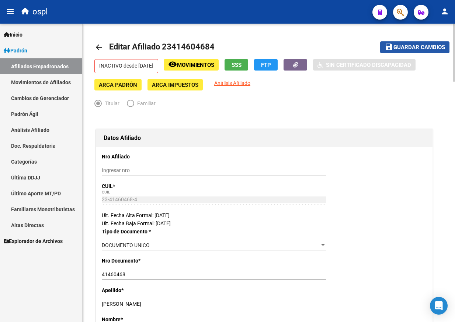
click at [401, 45] on span "Guardar cambios" at bounding box center [420, 47] width 52 height 7
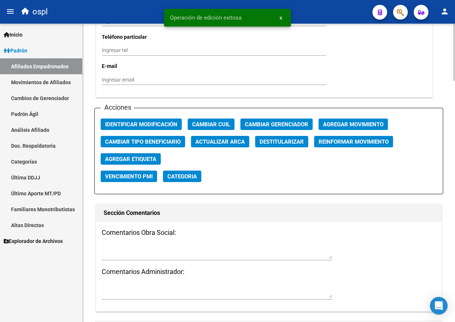
scroll to position [886, 0]
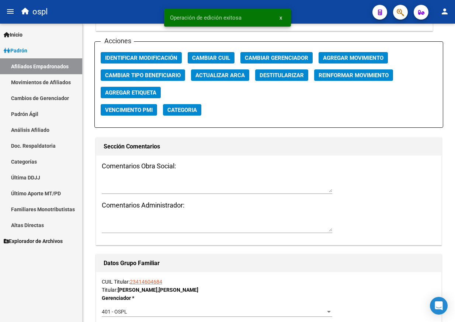
click at [335, 59] on span "Agregar Movimiento" at bounding box center [353, 58] width 61 height 7
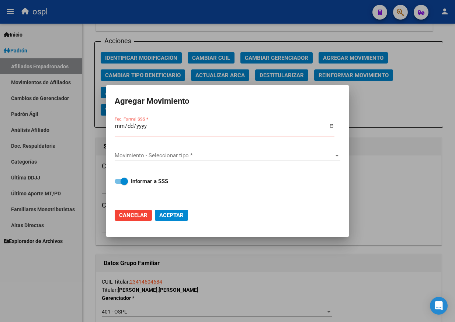
click at [335, 127] on div "Fec. Formal SSS *" at bounding box center [228, 129] width 226 height 28
click at [331, 127] on input "Fec. Formal SSS *" at bounding box center [225, 129] width 220 height 12
type input "2025-10-15"
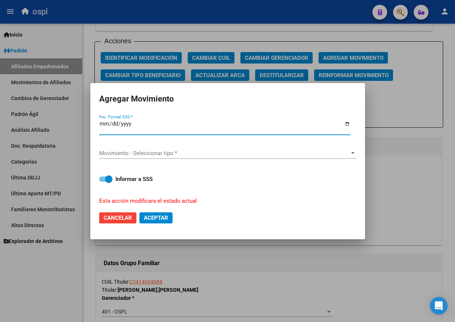
click at [173, 153] on span "Movimiento - Seleccionar tipo *" at bounding box center [224, 153] width 251 height 7
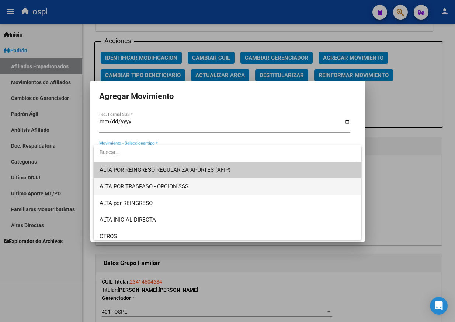
click at [192, 190] on span "ALTA POR TRASPASO - OPCION SSS" at bounding box center [228, 186] width 256 height 17
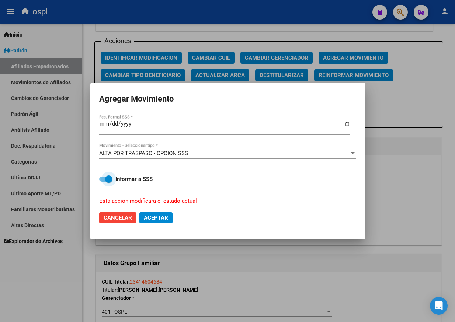
click at [107, 178] on span at bounding box center [108, 178] width 7 height 7
click at [103, 182] on input "Informar a SSS" at bounding box center [103, 182] width 0 height 0
checkbox input "false"
click at [151, 216] on span "Aceptar" at bounding box center [156, 217] width 24 height 7
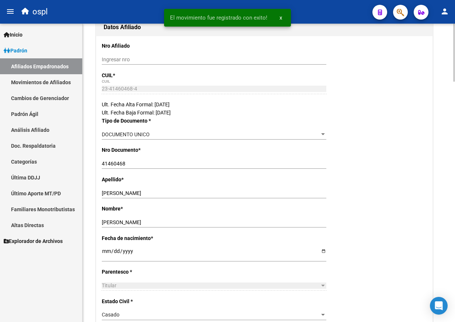
scroll to position [0, 0]
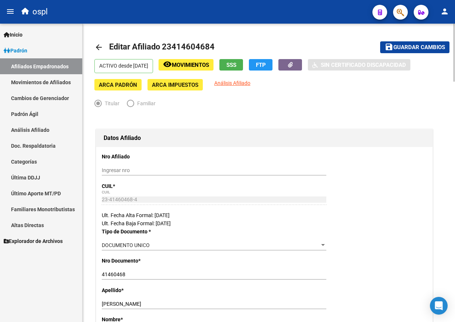
click at [103, 48] on mat-icon "arrow_back" at bounding box center [98, 47] width 9 height 9
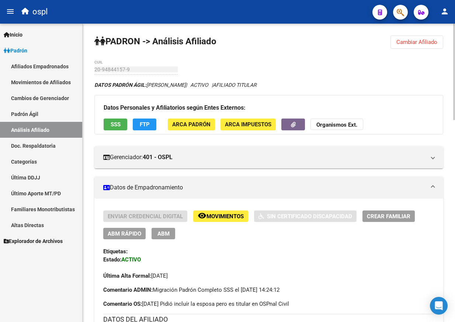
drag, startPoint x: 314, startPoint y: 70, endPoint x: 369, endPoint y: 57, distance: 56.4
click at [407, 46] on button "Cambiar Afiliado" at bounding box center [417, 41] width 53 height 13
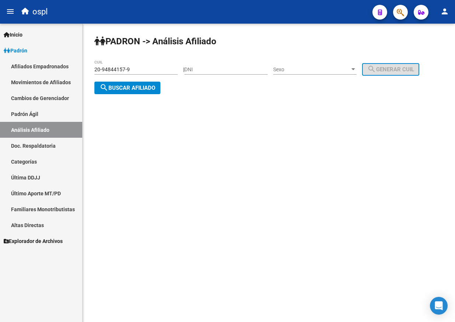
click at [233, 70] on input "DNI" at bounding box center [225, 69] width 83 height 6
paste input "41460468"
type input "41460468"
click at [321, 67] on span "Sexo" at bounding box center [311, 69] width 77 height 6
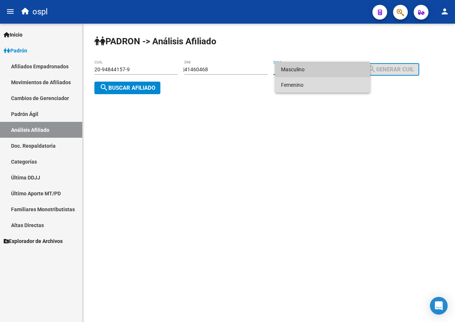
click at [324, 87] on span "Femenino" at bounding box center [322, 84] width 83 height 15
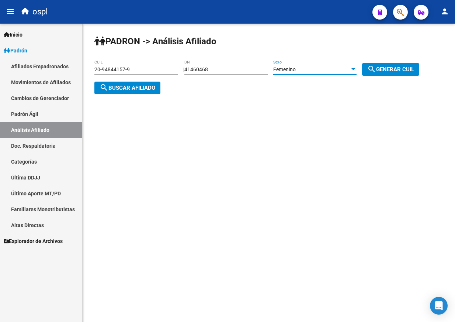
click at [390, 68] on span "search Generar CUIL" at bounding box center [391, 69] width 47 height 7
type input "23-41460468-4"
click at [147, 84] on span "search Buscar afiliado" at bounding box center [128, 87] width 56 height 7
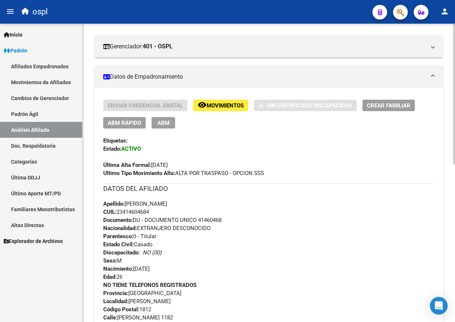
scroll to position [221, 0]
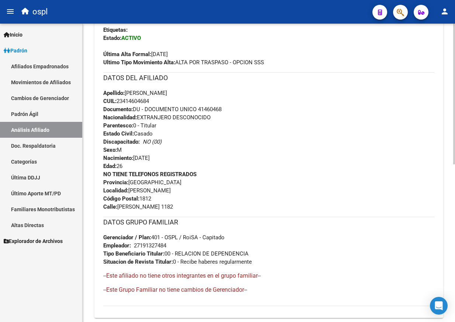
click at [133, 92] on span "Apellido: CAMILA CARINA TAPIA ORTEGA" at bounding box center [135, 93] width 64 height 7
click at [167, 94] on span "Apellido: CAMILA CARINA TAPIA ORTEGA" at bounding box center [135, 93] width 64 height 7
copy span "CAMILA CARINA TAPIA ORTEGA"
click at [131, 107] on strong "Documento:" at bounding box center [118, 109] width 30 height 7
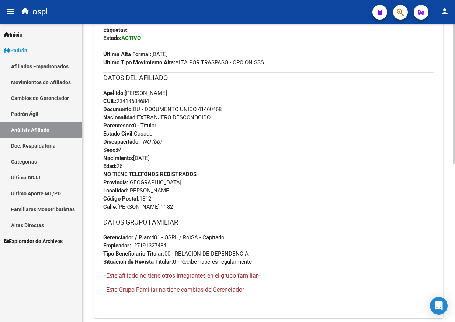
click at [134, 105] on div "Apellido: CAMILA CARINA TAPIA ORTEGA CUIL: 23414604684 Documento: DU - DOCUMENT…" at bounding box center [268, 129] width 331 height 81
copy span "23414604684"
click at [133, 190] on span "Localidad: CARLOS SPEGAZZINI" at bounding box center [137, 190] width 68 height 7
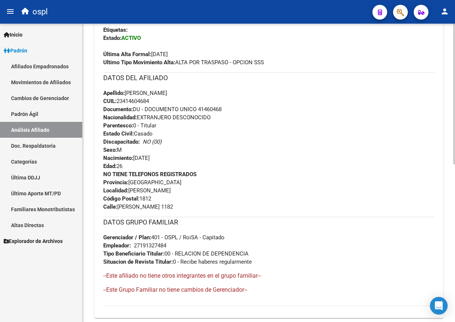
click at [161, 191] on span "Localidad: CARLOS SPEGAZZINI" at bounding box center [137, 190] width 68 height 7
copy span "CARLOS SPEGAZZINI"
click at [150, 199] on span "Código Postal: 1812" at bounding box center [127, 198] width 48 height 7
click at [133, 208] on span "Calle: ROBERTO BOYLE 1182" at bounding box center [138, 206] width 70 height 7
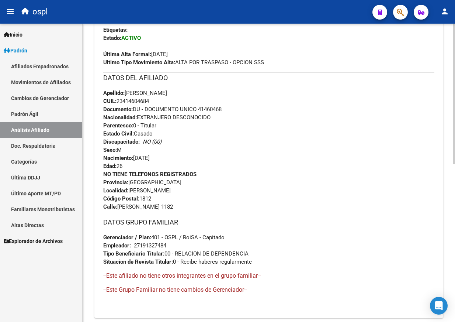
click at [133, 208] on span "Calle: ROBERTO BOYLE 1182" at bounding box center [138, 206] width 70 height 7
click at [156, 208] on span "Calle: ROBERTO BOYLE 1182" at bounding box center [138, 206] width 70 height 7
drag, startPoint x: 136, startPoint y: 158, endPoint x: 170, endPoint y: 158, distance: 34.3
click at [170, 158] on div "Apellido: CAMILA CARINA TAPIA ORTEGA CUIL: 23414604684 Documento: DU - DOCUMENT…" at bounding box center [268, 129] width 331 height 81
click at [254, 119] on div "Apellido: CAMILA CARINA TAPIA ORTEGA CUIL: 23414604684 Documento: DU - DOCUMENT…" at bounding box center [268, 129] width 331 height 81
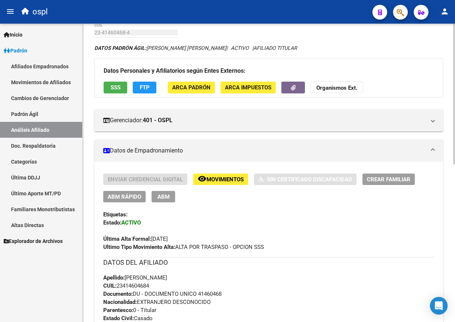
scroll to position [0, 0]
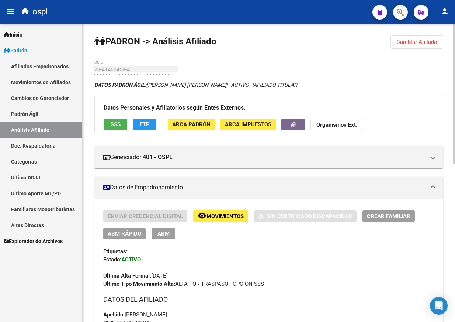
click at [405, 46] on button "Cambiar Afiliado" at bounding box center [417, 41] width 53 height 13
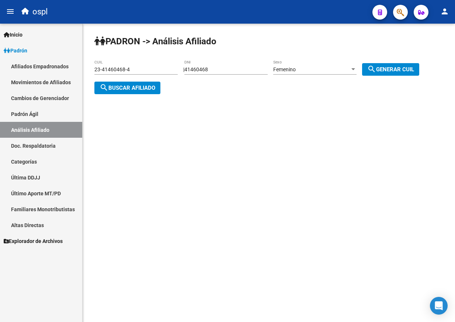
click at [245, 70] on input "41460468" at bounding box center [225, 69] width 83 height 6
click at [232, 69] on input "41460468" at bounding box center [225, 69] width 83 height 6
click at [222, 69] on input "41460468" at bounding box center [225, 69] width 83 height 6
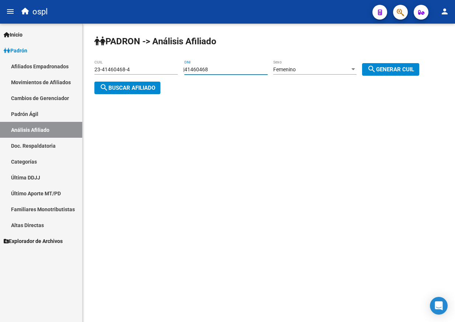
click at [199, 66] on input "41460468" at bounding box center [225, 69] width 83 height 6
paste input "24127450"
type input "24127450"
click at [319, 71] on div "Femenino" at bounding box center [311, 69] width 77 height 6
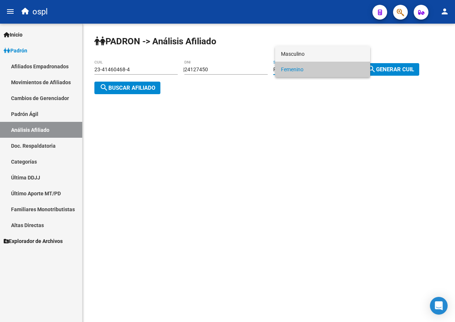
click at [320, 56] on span "Masculino" at bounding box center [322, 53] width 83 height 15
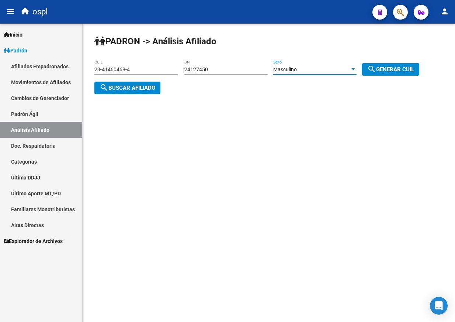
click at [389, 68] on span "search Generar CUIL" at bounding box center [391, 69] width 47 height 7
type input "20-24127450-1"
click at [110, 88] on span "search Buscar afiliado" at bounding box center [128, 87] width 56 height 7
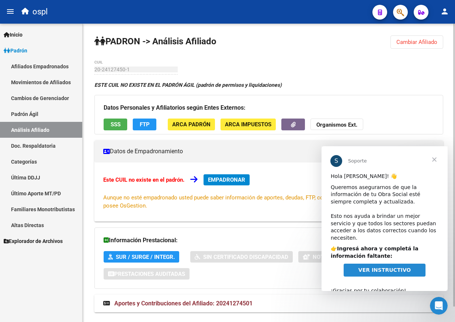
click at [407, 41] on span "Cambiar Afiliado" at bounding box center [417, 42] width 41 height 7
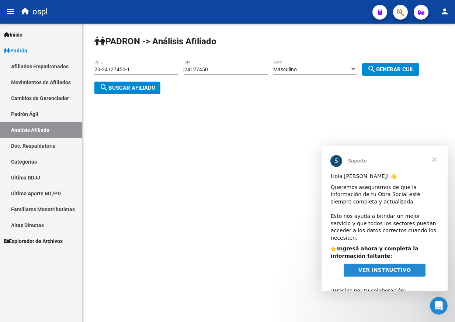
click at [232, 71] on input "24127450" at bounding box center [225, 69] width 83 height 6
click at [390, 68] on span "search Generar CUIL" at bounding box center [391, 69] width 47 height 7
click at [137, 86] on span "search Buscar afiliado" at bounding box center [128, 87] width 56 height 7
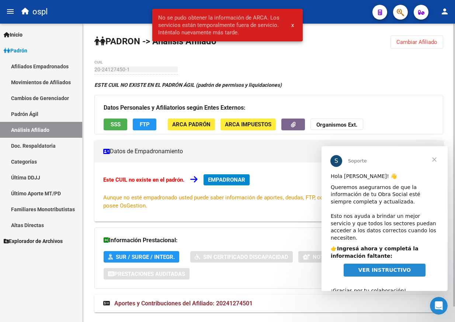
click at [268, 69] on div "PADRON -> Análisis Afiliado Cambiar Afiliado 20-24127450-1 CUIL ESTE CUIL NO EX…" at bounding box center [269, 181] width 373 height 314
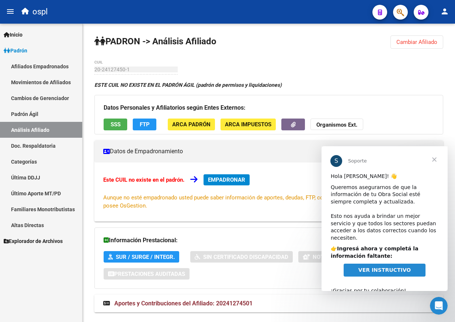
click at [165, 64] on div "20-24127450-1 CUIL" at bounding box center [135, 67] width 83 height 15
click at [407, 161] on span "Cerrar" at bounding box center [434, 159] width 27 height 27
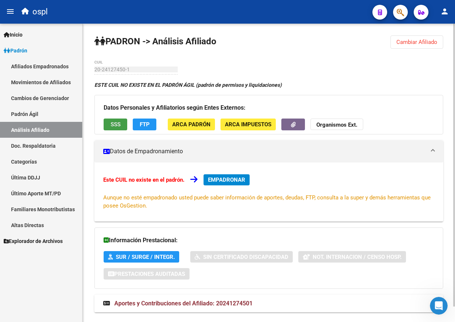
click at [114, 127] on span "SSS" at bounding box center [116, 124] width 10 height 7
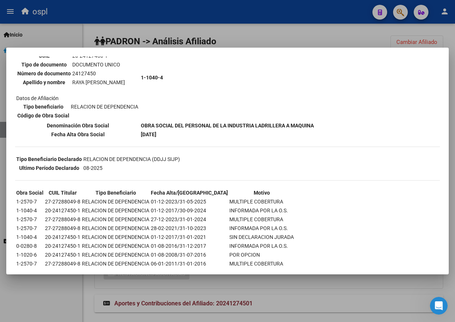
scroll to position [74, 0]
click at [145, 126] on b "OBRA SOCIAL DEL PERSONAL DE LA INDUSTRIA LADRILLERA A MAQUINA" at bounding box center [227, 125] width 173 height 6
click at [296, 125] on b "OBRA SOCIAL DEL PERSONAL DE LA INDUSTRIA LADRILLERA A MAQUINA" at bounding box center [227, 125] width 173 height 6
click at [326, 25] on div at bounding box center [227, 161] width 455 height 322
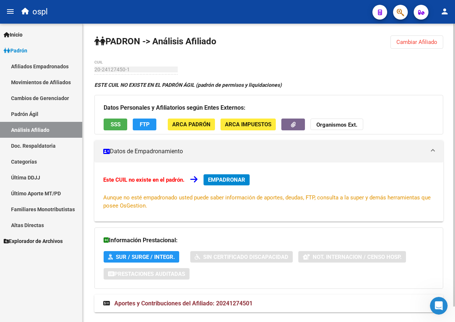
click at [407, 39] on span "Cambiar Afiliado" at bounding box center [417, 42] width 41 height 7
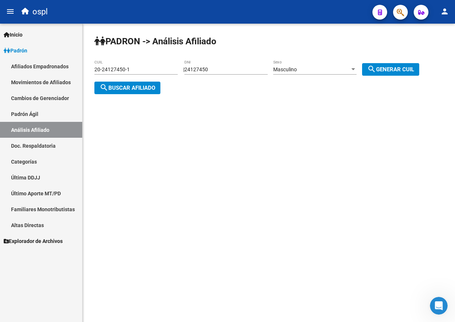
click at [152, 72] on input "20-24127450-1" at bounding box center [135, 69] width 83 height 6
click at [247, 70] on input "24127450" at bounding box center [225, 69] width 83 height 6
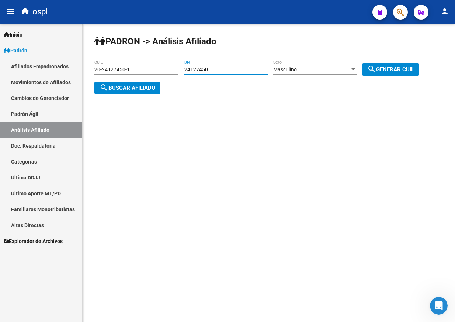
click at [216, 69] on input "24127450" at bounding box center [225, 69] width 83 height 6
click at [208, 68] on input "24127450" at bounding box center [225, 69] width 83 height 6
paste input "31920681"
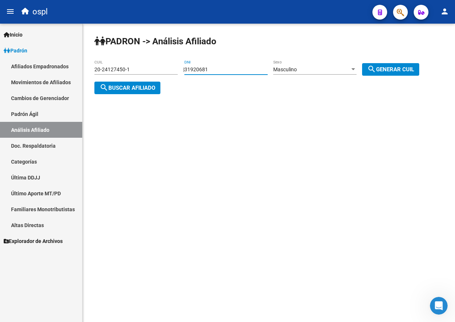
type input "31920681"
click at [376, 70] on mat-icon "search" at bounding box center [372, 69] width 9 height 9
type input "20-31920681-8"
click at [146, 90] on span "search Buscar afiliado" at bounding box center [128, 87] width 56 height 7
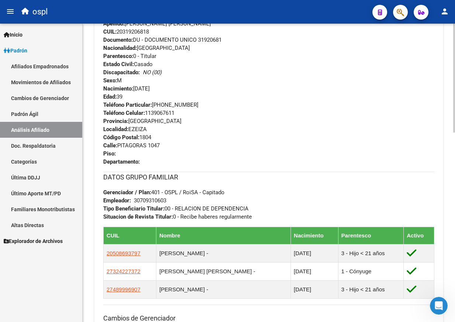
scroll to position [369, 0]
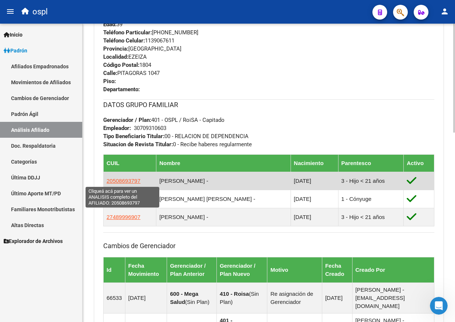
drag, startPoint x: 141, startPoint y: 177, endPoint x: 107, endPoint y: 179, distance: 34.4
click at [107, 179] on td "20508693797" at bounding box center [130, 181] width 53 height 18
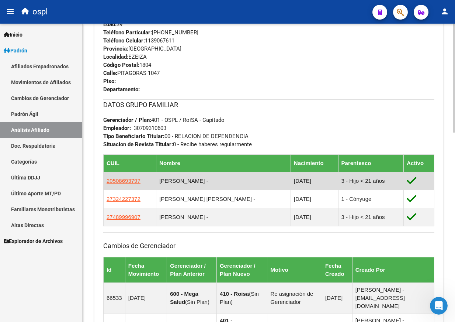
click at [142, 183] on td "20508693797" at bounding box center [130, 181] width 53 height 18
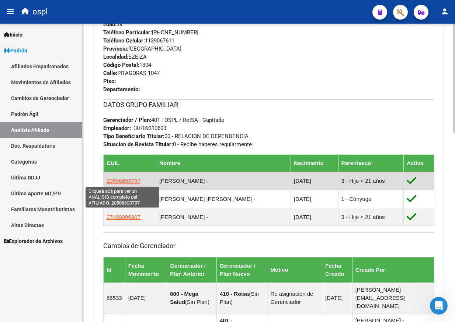
drag, startPoint x: 142, startPoint y: 183, endPoint x: 107, endPoint y: 180, distance: 34.8
click at [107, 180] on td "20508693797" at bounding box center [130, 181] width 53 height 18
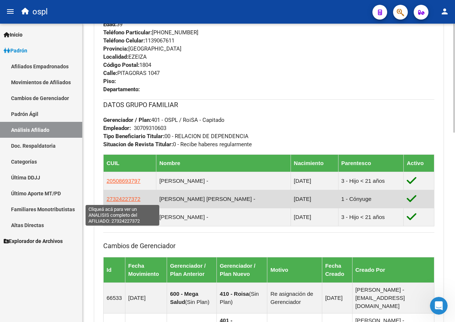
drag, startPoint x: 143, startPoint y: 199, endPoint x: 107, endPoint y: 200, distance: 36.2
click at [107, 200] on td "27324227372" at bounding box center [130, 199] width 53 height 18
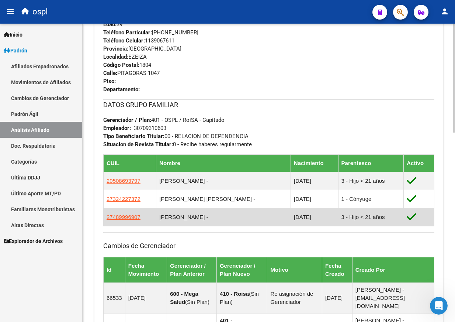
drag, startPoint x: 146, startPoint y: 220, endPoint x: 105, endPoint y: 220, distance: 41.3
click at [105, 220] on td "27489996907" at bounding box center [130, 217] width 53 height 18
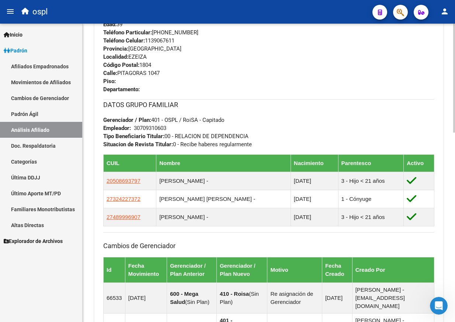
click at [123, 167] on th "CUIL" at bounding box center [130, 162] width 53 height 17
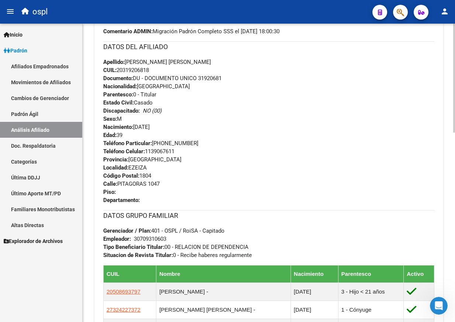
click at [141, 67] on span "CUIL: 20319206818" at bounding box center [126, 70] width 46 height 7
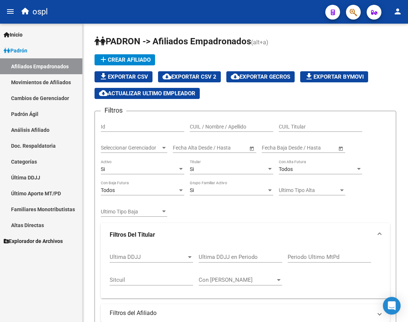
drag, startPoint x: 34, startPoint y: 113, endPoint x: 37, endPoint y: 116, distance: 4.2
click at [34, 113] on link "Padrón Ágil" at bounding box center [41, 114] width 82 height 16
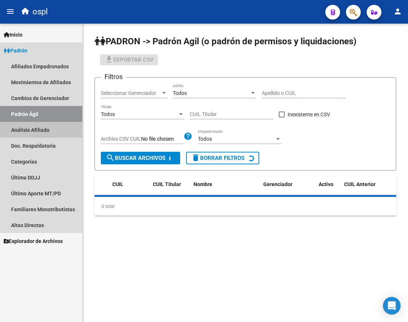
click at [42, 133] on link "Análisis Afiliado" at bounding box center [41, 130] width 82 height 16
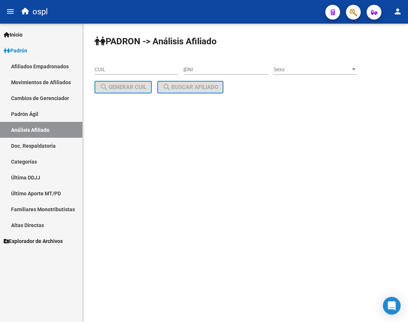
click at [202, 70] on input "DNI" at bounding box center [225, 69] width 83 height 6
click at [154, 72] on input "CUIL" at bounding box center [135, 69] width 83 height 6
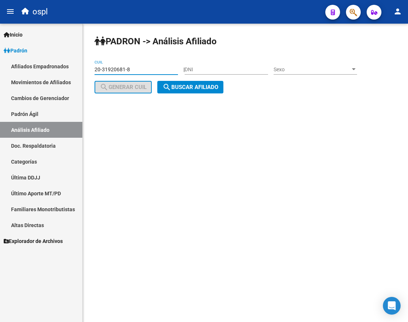
type input "20-31920681-8"
click at [177, 92] on button "search Buscar afiliado" at bounding box center [190, 87] width 66 height 13
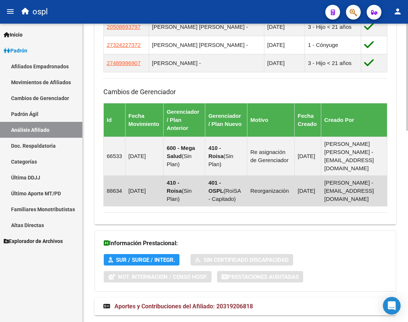
scroll to position [534, 0]
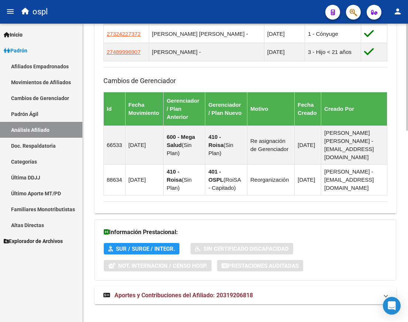
click at [175, 291] on strong "Aportes y Contribuciones del Afiliado: 20319206818" at bounding box center [177, 295] width 149 height 8
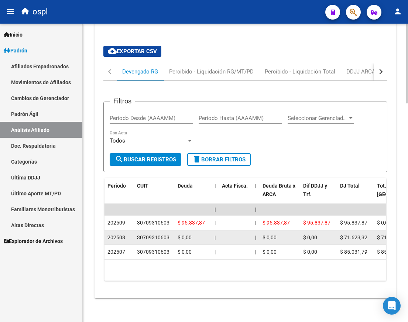
scroll to position [817, 0]
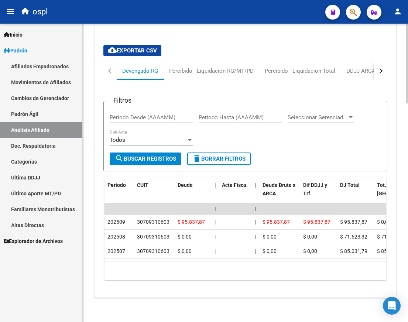
drag, startPoint x: 147, startPoint y: 253, endPoint x: 182, endPoint y: 255, distance: 34.4
click at [191, 255] on datatable-body "| | | | | | | | | | | | | 202509 30709310603 $ 95.837,87 | | $ 95.837,87 $ 95.8…" at bounding box center [245, 232] width 282 height 58
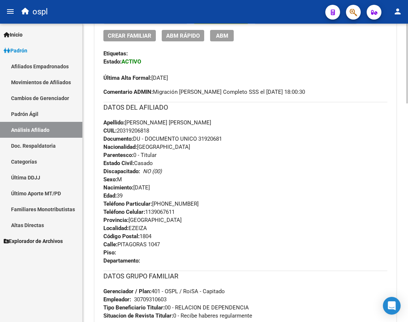
scroll to position [189, 0]
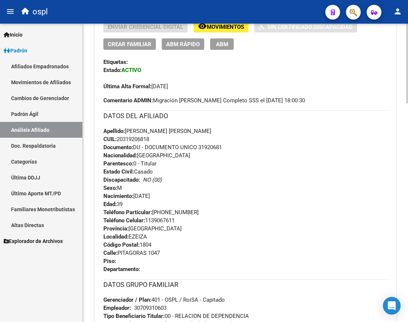
click at [135, 141] on span "CUIL: 20319206818" at bounding box center [126, 139] width 46 height 7
copy span "20319206818"
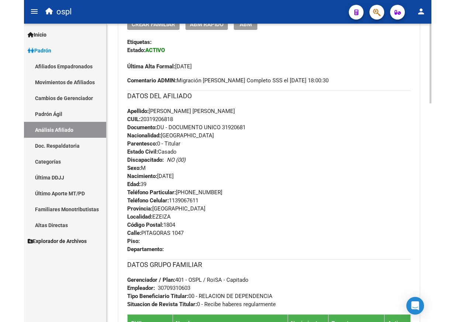
scroll to position [226, 0]
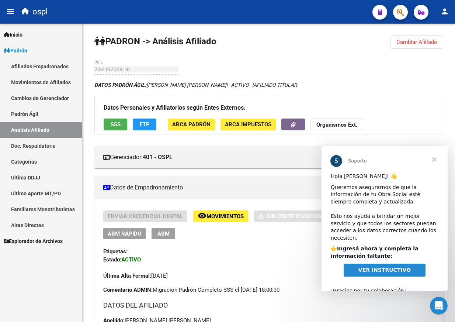
scroll to position [226, 0]
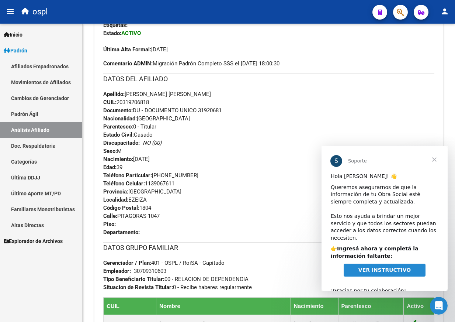
click at [436, 159] on span "Cerrar" at bounding box center [434, 159] width 27 height 27
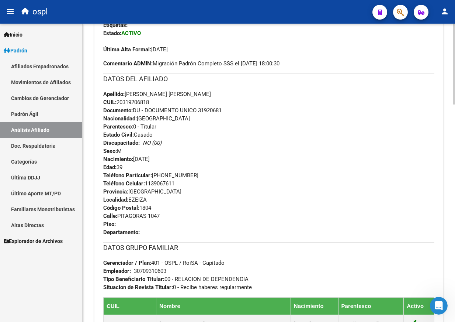
drag, startPoint x: 296, startPoint y: 148, endPoint x: 292, endPoint y: 149, distance: 3.9
click at [292, 149] on div "Apellido: CORONADO CRISTIAN ALBERTO CUIL: 20319206818 Documento: DU - DOCUMENTO…" at bounding box center [268, 130] width 331 height 81
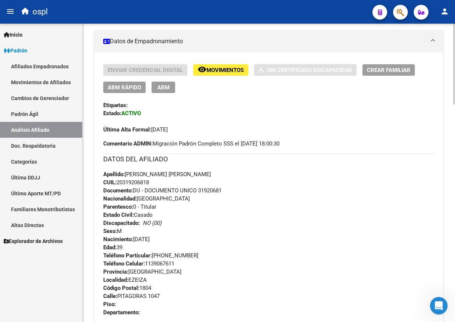
scroll to position [42, 0]
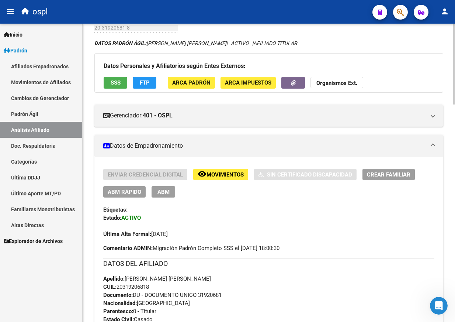
click at [388, 179] on button "Crear Familiar" at bounding box center [389, 174] width 52 height 11
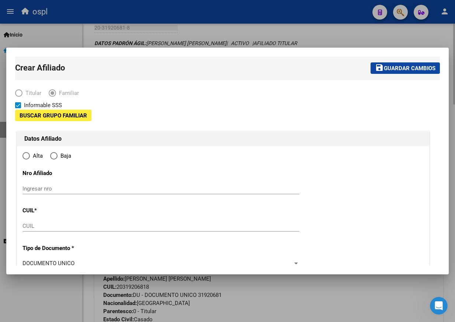
type input "30-70931060-3"
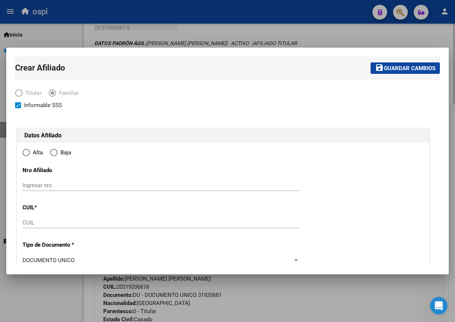
type input "EZEIZA"
type input "1804"
type input "PITAGORAS"
type input "1047"
radio input "true"
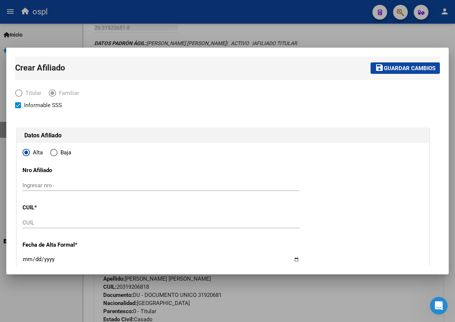
type input "30-70931060-3"
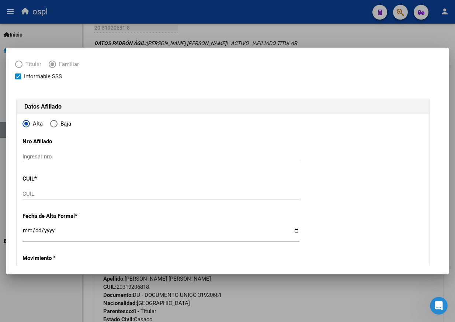
scroll to position [111, 0]
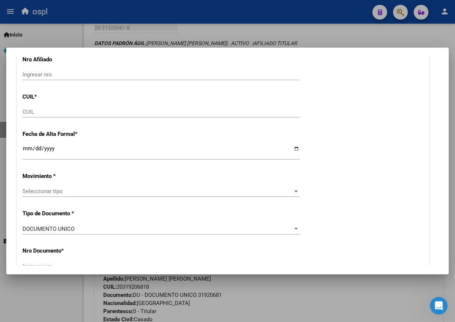
click at [53, 116] on div "CUIL" at bounding box center [161, 111] width 277 height 11
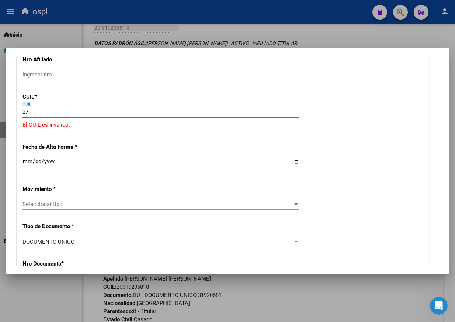
paste input "-57293399"
type input "27-57293399-2"
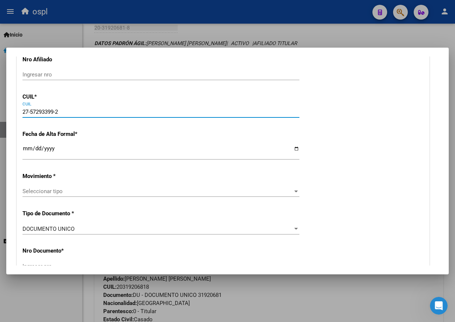
type input "57293399"
type input "CORONADO"
type input "LUANA ALMA"
type input "2018-11-08"
type input "[PERSON_NAME]"
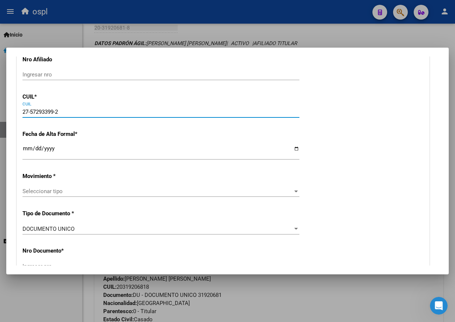
type input "1812"
type input "PITAGORAS"
type input "1047"
type input "27-57293399-2"
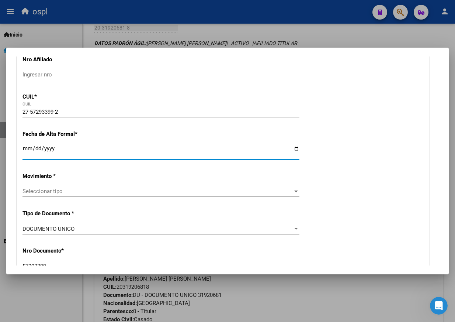
click at [77, 149] on input "Ingresar fecha" at bounding box center [161, 151] width 277 height 12
click at [290, 151] on input "Ingresar fecha" at bounding box center [161, 151] width 277 height 12
click at [292, 149] on input "Ingresar fecha" at bounding box center [161, 151] width 277 height 12
type input "[DATE]"
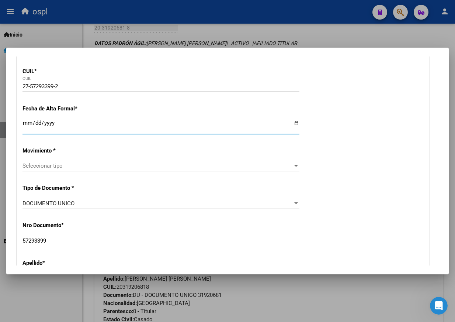
scroll to position [148, 0]
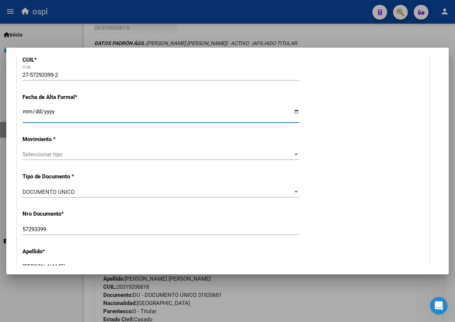
click at [156, 161] on div "Seleccionar tipo Seleccionar tipo" at bounding box center [161, 158] width 277 height 18
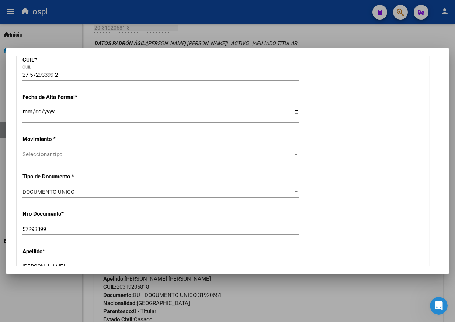
click at [157, 160] on div "Seleccionar tipo Seleccionar tipo" at bounding box center [161, 154] width 277 height 11
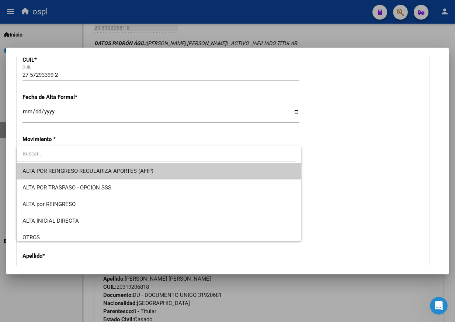
click at [159, 155] on input "dropdown search" at bounding box center [156, 153] width 279 height 15
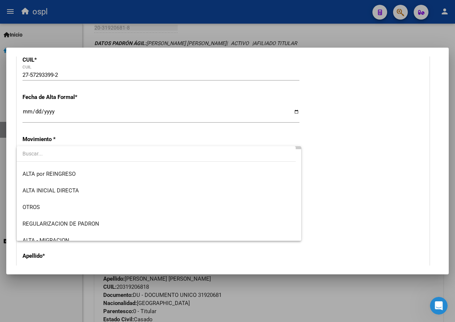
scroll to position [74, 0]
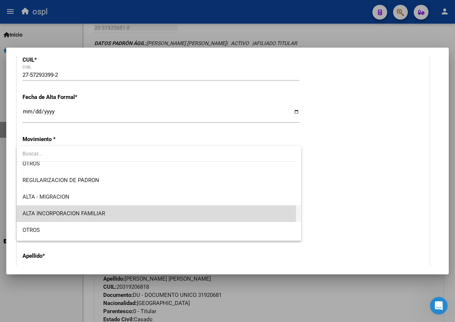
click at [117, 214] on span "ALTA INCORPORACION FAMILIAR" at bounding box center [159, 213] width 273 height 17
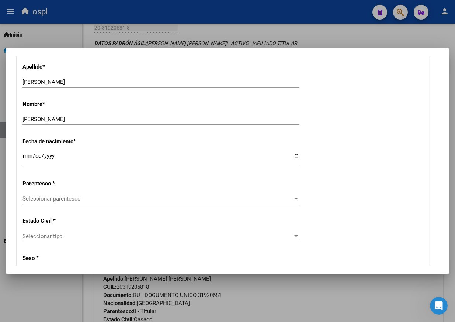
scroll to position [406, 0]
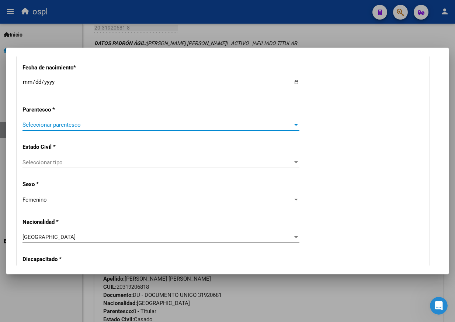
click at [88, 122] on span "Seleccionar parentesco" at bounding box center [158, 124] width 270 height 7
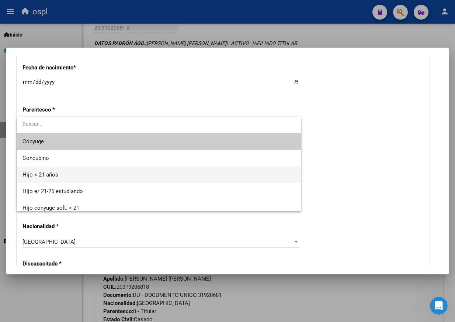
click at [96, 175] on span "Hijo < 21 años" at bounding box center [159, 174] width 273 height 17
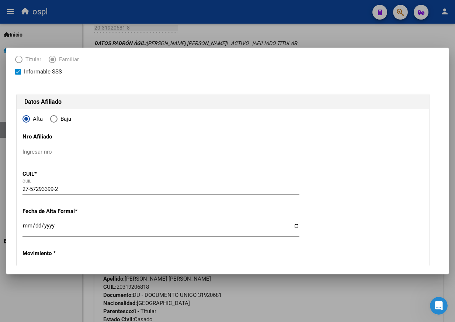
scroll to position [0, 0]
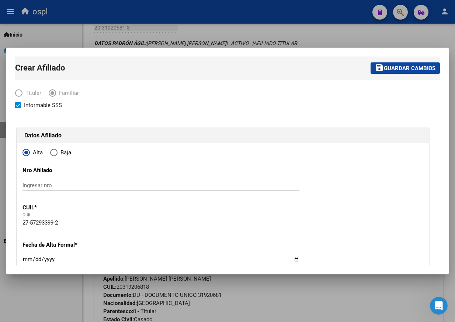
click at [396, 72] on button "save Guardar cambios" at bounding box center [405, 67] width 69 height 11
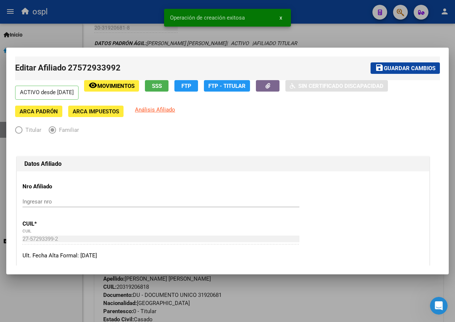
click at [402, 39] on div at bounding box center [227, 161] width 455 height 322
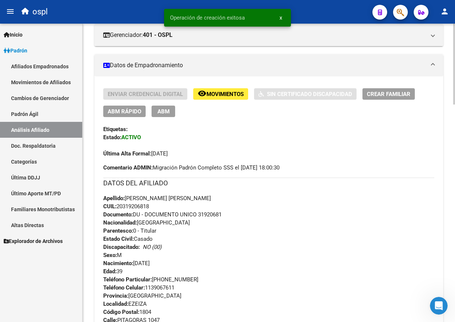
scroll to position [300, 0]
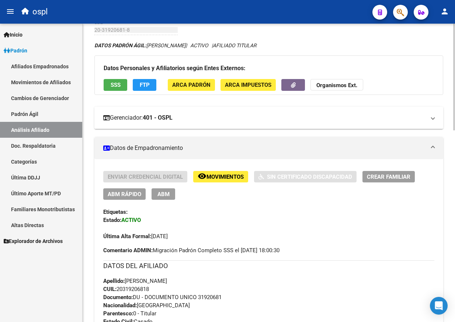
scroll to position [111, 0]
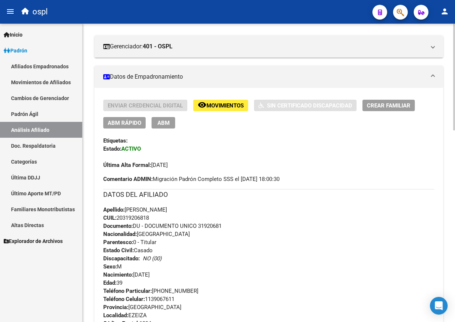
click at [165, 123] on span "ABM" at bounding box center [164, 123] width 12 height 7
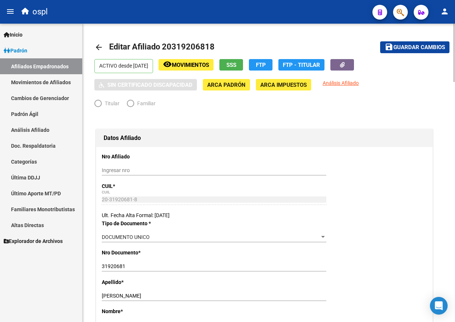
radio input "true"
type input "30-70931060-3"
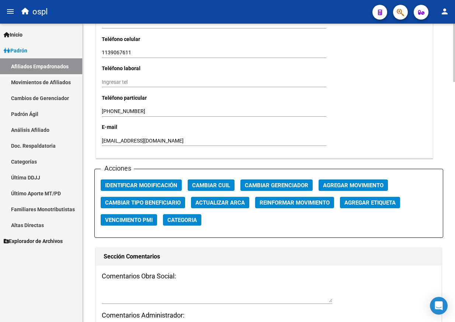
scroll to position [738, 0]
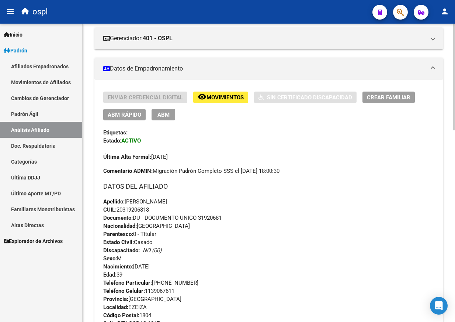
scroll to position [221, 0]
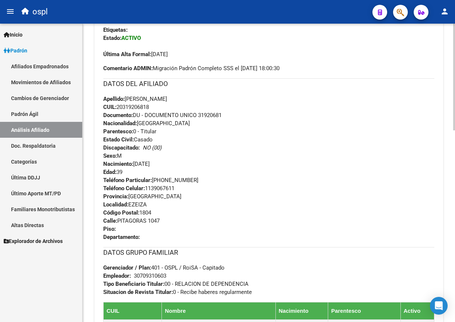
click at [270, 132] on div "Apellido: CORONADO CRISTIAN ALBERTO CUIL: 20319206818 Documento: DU - DOCUMENTO…" at bounding box center [268, 135] width 331 height 81
click at [145, 174] on div "Apellido: CORONADO CRISTIAN ALBERTO CUIL: 20319206818 Documento: DU - DOCUMENTO…" at bounding box center [268, 135] width 331 height 81
click at [311, 119] on div "Apellido: CORONADO CRISTIAN ALBERTO CUIL: 20319206818 Documento: DU - DOCUMENTO…" at bounding box center [268, 135] width 331 height 81
click at [312, 131] on div "Apellido: CORONADO CRISTIAN ALBERTO CUIL: 20319206818 Documento: DU - DOCUMENTO…" at bounding box center [268, 135] width 331 height 81
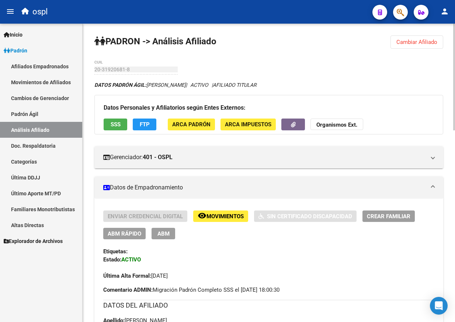
click at [407, 44] on span "Cambiar Afiliado" at bounding box center [417, 42] width 41 height 7
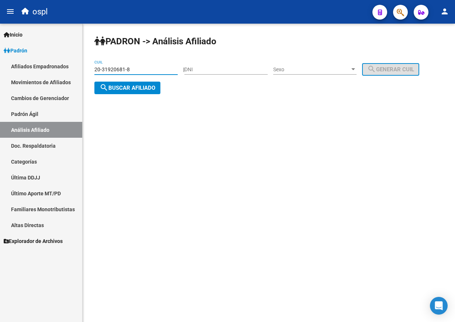
drag, startPoint x: 140, startPoint y: 68, endPoint x: -34, endPoint y: 87, distance: 174.5
click at [0, 87] on html "menu ospl person Firma Express Inicio Calendario SSS Instructivos Contacto OS P…" at bounding box center [227, 161] width 455 height 322
paste input "3-138549"
type input "23-138549"
drag, startPoint x: 159, startPoint y: 72, endPoint x: 36, endPoint y: 73, distance: 122.9
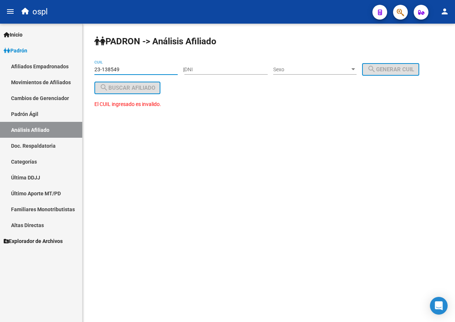
click at [36, 73] on mat-sidenav-container "Firma Express Inicio Calendario SSS Instructivos Contacto OS Padrón Afiliados E…" at bounding box center [227, 173] width 455 height 298
drag, startPoint x: 195, startPoint y: 67, endPoint x: 200, endPoint y: 69, distance: 5.1
click at [200, 69] on input "DNI" at bounding box center [225, 69] width 83 height 6
paste input "23138549"
type input "23138549"
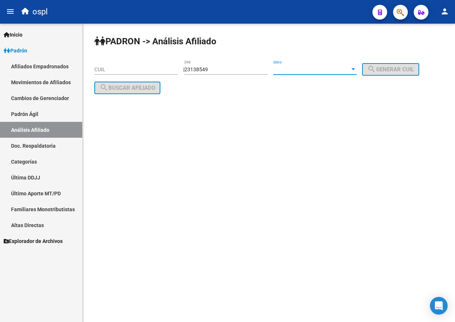
click at [283, 70] on span "Sexo" at bounding box center [311, 69] width 77 height 6
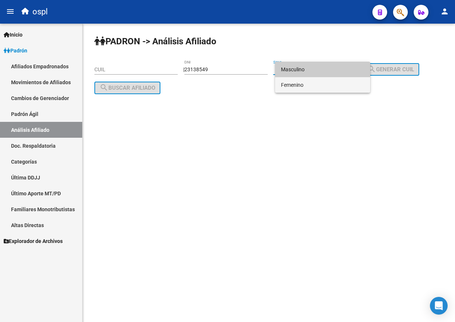
click at [290, 85] on span "Femenino" at bounding box center [322, 84] width 83 height 15
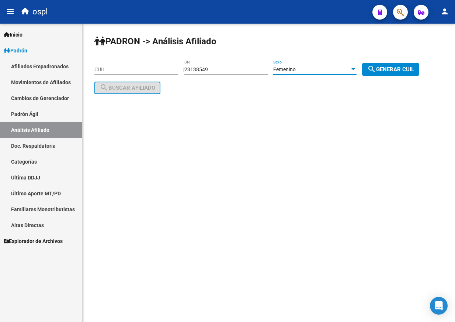
click at [400, 68] on span "search Generar CUIL" at bounding box center [391, 69] width 47 height 7
type input "27-23138549-0"
click at [116, 91] on button "search Buscar afiliado" at bounding box center [127, 88] width 66 height 13
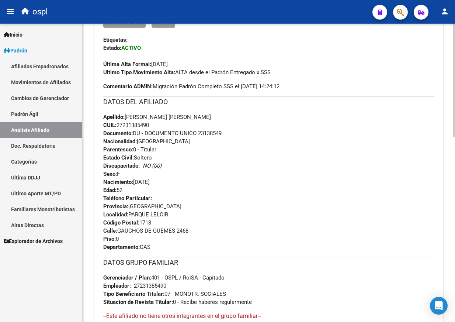
scroll to position [252, 0]
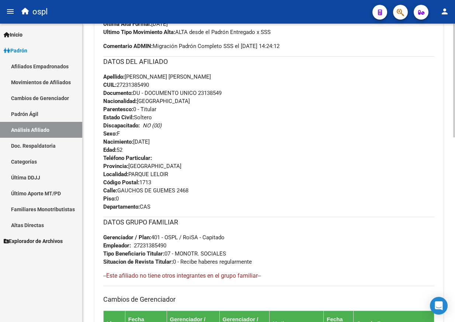
click at [389, 168] on div "Teléfono Particular: Provincia: Buenos Aires Localidad: PARQUE LELOIR Código Po…" at bounding box center [268, 182] width 331 height 57
click at [146, 84] on span "CUIL: 27231385490" at bounding box center [126, 85] width 46 height 7
copy span "27231385490"
drag, startPoint x: 316, startPoint y: 11, endPoint x: 317, endPoint y: 20, distance: 8.9
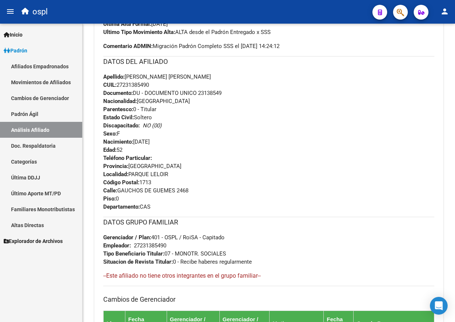
click at [316, 11] on div "ospl" at bounding box center [192, 12] width 349 height 16
click at [298, 179] on div "Teléfono Particular: Provincia: Buenos Aires Localidad: PARQUE LELOIR Código Po…" at bounding box center [268, 182] width 331 height 57
click at [245, 116] on div "Apellido: LETTIERI MIRIAN VALERIA CUIL: 27231385490 Documento: DU - DOCUMENTO U…" at bounding box center [268, 113] width 331 height 81
click at [324, 153] on div "Apellido: LETTIERI MIRIAN VALERIA CUIL: 27231385490 Documento: DU - DOCUMENTO U…" at bounding box center [268, 113] width 331 height 81
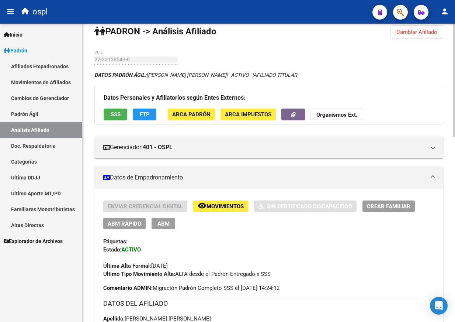
scroll to position [0, 0]
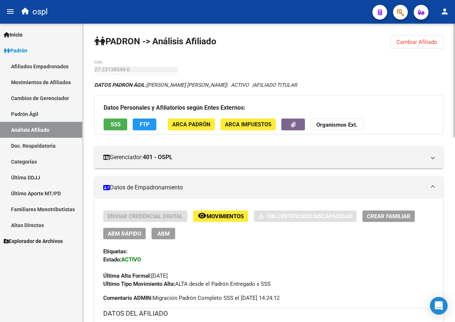
click at [410, 39] on span "Cambiar Afiliado" at bounding box center [417, 42] width 41 height 7
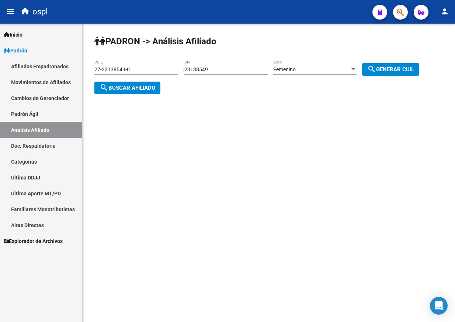
click at [207, 64] on div "23138549 DNI" at bounding box center [225, 67] width 83 height 15
click at [207, 70] on input "23138549" at bounding box center [225, 69] width 83 height 6
paste input "41799834"
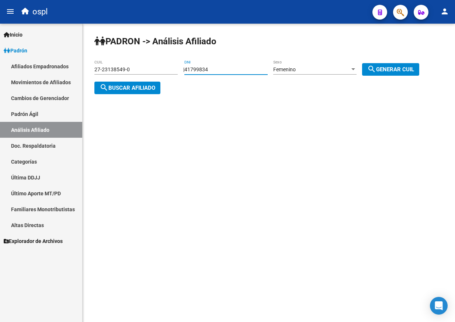
type input "41799834"
click at [376, 68] on mat-icon "search" at bounding box center [372, 69] width 9 height 9
type input "27-41799834-4"
click at [116, 94] on div "PADRON -> Análisis Afiliado 27-41799834-4 CUIL | 41799834 DNI Femenino Sexo sea…" at bounding box center [269, 71] width 373 height 94
click at [124, 86] on span "search Buscar afiliado" at bounding box center [128, 87] width 56 height 7
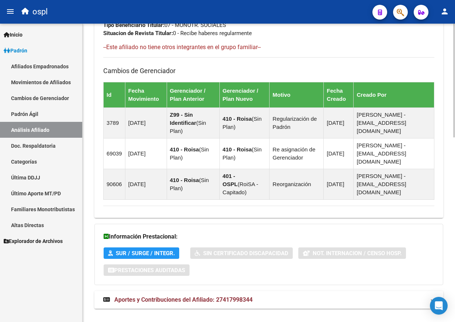
scroll to position [484, 0]
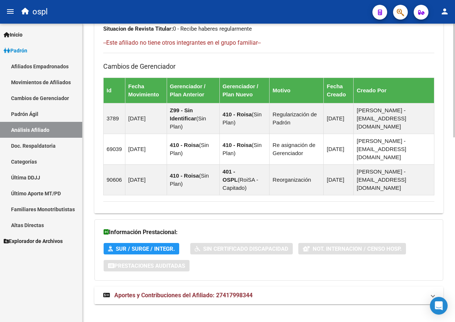
click at [177, 291] on span "Aportes y Contribuciones del Afiliado: 27417998344" at bounding box center [183, 294] width 138 height 7
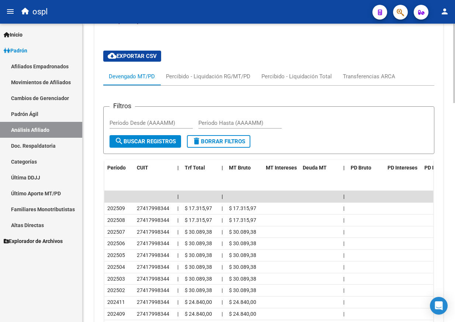
scroll to position [822, 0]
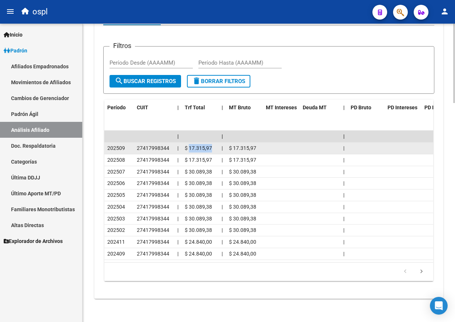
drag, startPoint x: 190, startPoint y: 139, endPoint x: 210, endPoint y: 139, distance: 20.3
click at [210, 145] on span "$ 17.315,97" at bounding box center [198, 148] width 27 height 6
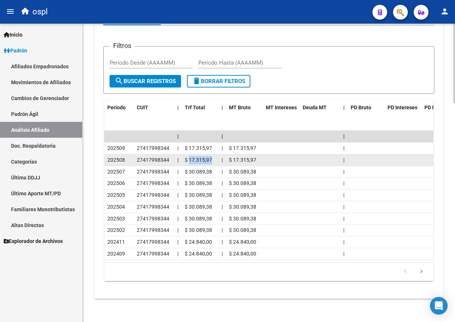
drag, startPoint x: 189, startPoint y: 150, endPoint x: 211, endPoint y: 150, distance: 21.8
click at [211, 157] on span "$ 17.315,97" at bounding box center [198, 160] width 27 height 6
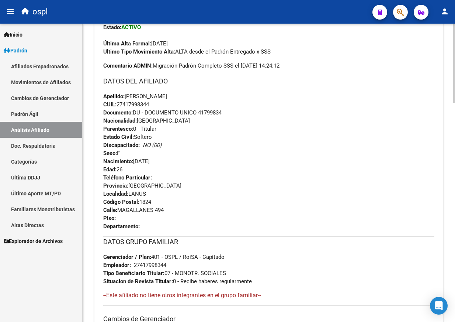
scroll to position [121, 0]
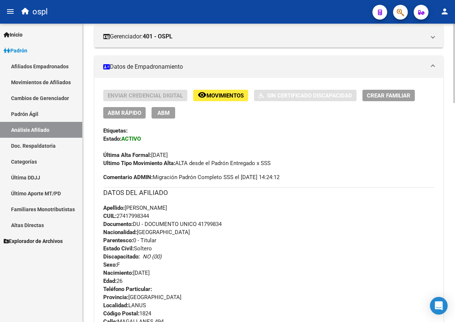
click at [149, 213] on span "CUIL: 27417998344" at bounding box center [126, 216] width 46 height 7
click at [110, 217] on strong "CUIL:" at bounding box center [109, 216] width 13 height 7
click at [130, 214] on span "CUIL: 27417998344" at bounding box center [126, 216] width 46 height 7
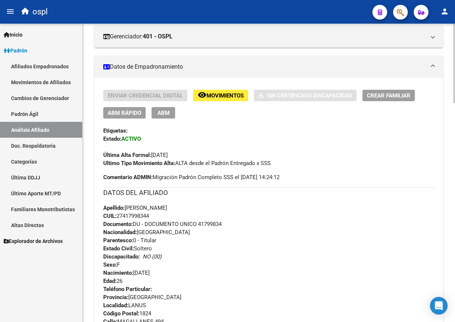
copy span "27417998344"
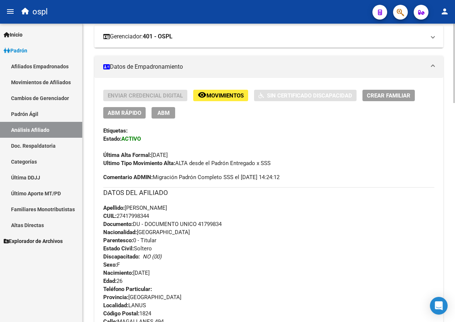
click at [203, 31] on mat-expansion-panel-header "Gerenciador: 401 - OSPL" at bounding box center [268, 36] width 349 height 22
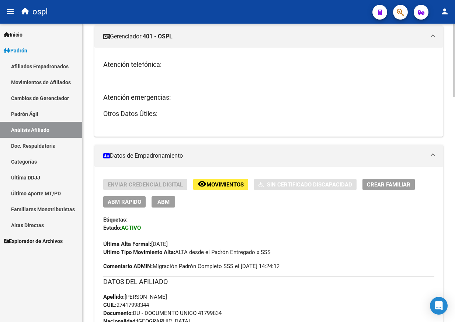
click at [201, 33] on mat-panel-title "Gerenciador: 401 - OSPL" at bounding box center [264, 36] width 322 height 8
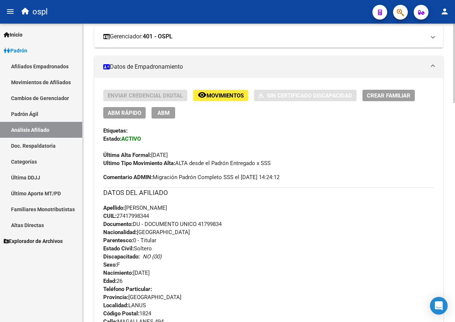
scroll to position [84, 0]
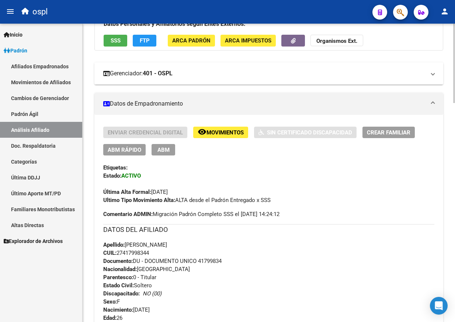
click at [198, 68] on mat-expansion-panel-header "Gerenciador: 401 - OSPL" at bounding box center [268, 73] width 349 height 22
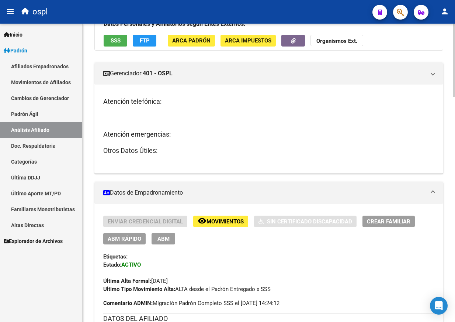
click at [198, 68] on mat-expansion-panel-header "Gerenciador: 401 - OSPL" at bounding box center [268, 73] width 349 height 22
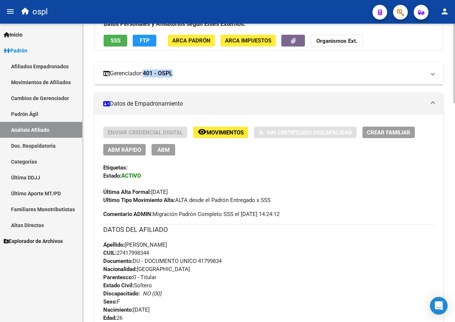
click at [198, 68] on mat-expansion-panel-header "Gerenciador: 401 - OSPL" at bounding box center [268, 73] width 349 height 22
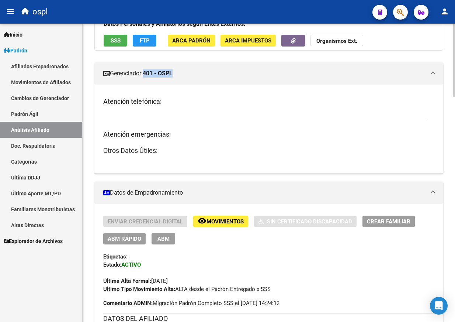
click at [198, 68] on mat-expansion-panel-header "Gerenciador: 401 - OSPL" at bounding box center [268, 73] width 349 height 22
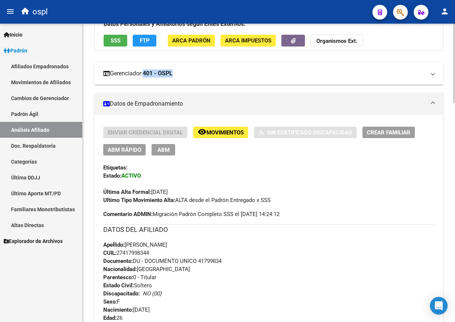
click at [238, 69] on mat-expansion-panel-header "Gerenciador: 401 - OSPL" at bounding box center [268, 73] width 349 height 22
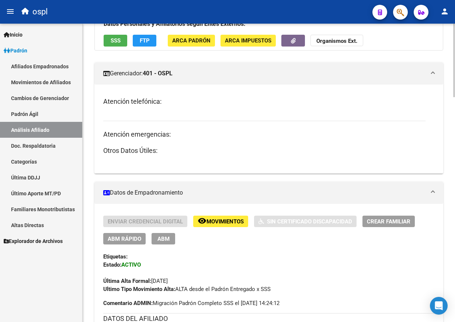
click at [207, 71] on mat-panel-title "Gerenciador: 401 - OSPL" at bounding box center [264, 73] width 322 height 8
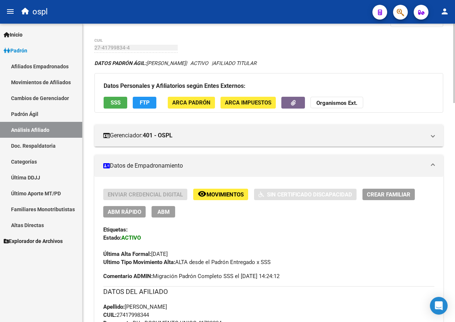
scroll to position [0, 0]
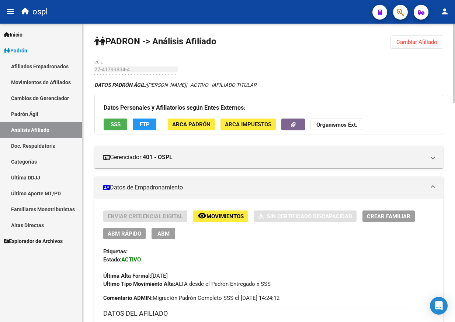
click at [401, 45] on span "Cambiar Afiliado" at bounding box center [417, 42] width 41 height 7
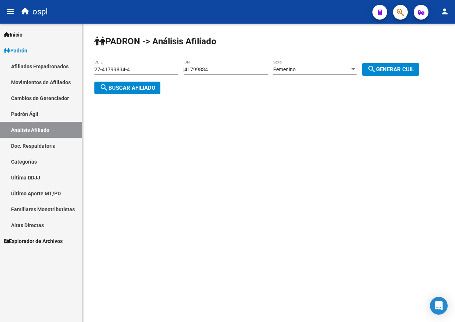
click at [228, 70] on input "41799834" at bounding box center [225, 69] width 83 height 6
click at [214, 68] on input "41799834" at bounding box center [225, 69] width 83 height 6
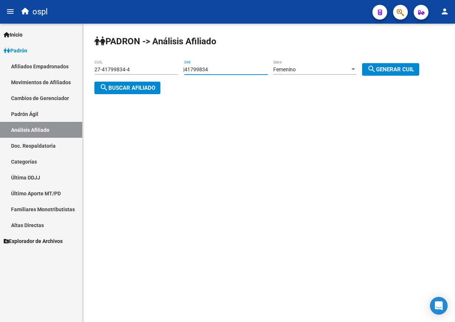
click at [214, 68] on input "41799834" at bounding box center [225, 69] width 83 height 6
paste input "20460220"
type input "20460220"
click at [324, 70] on div "Femenino" at bounding box center [311, 69] width 77 height 6
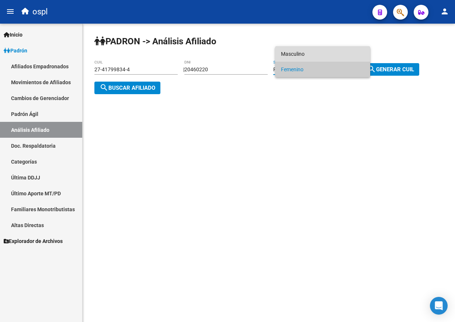
click at [303, 64] on div "Masculino Femenino" at bounding box center [322, 61] width 95 height 31
click at [320, 67] on span "Femenino" at bounding box center [322, 69] width 83 height 15
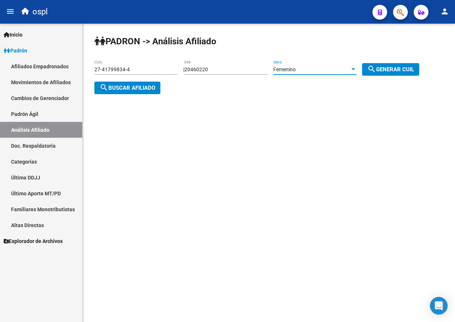
click at [398, 69] on span "search Generar CUIL" at bounding box center [391, 69] width 47 height 7
type input "23-20460220-4"
click at [134, 82] on button "search Buscar afiliado" at bounding box center [127, 88] width 66 height 13
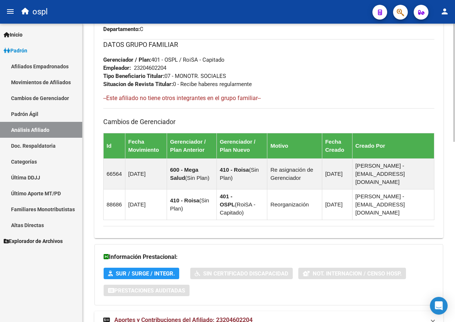
scroll to position [454, 0]
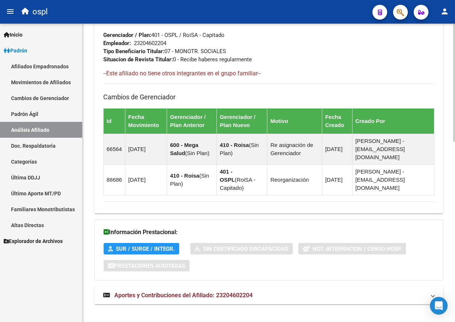
click at [138, 291] on span "Aportes y Contribuciones del Afiliado: 23204602204" at bounding box center [183, 294] width 138 height 7
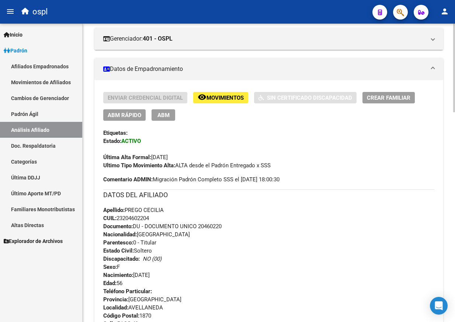
scroll to position [116, 0]
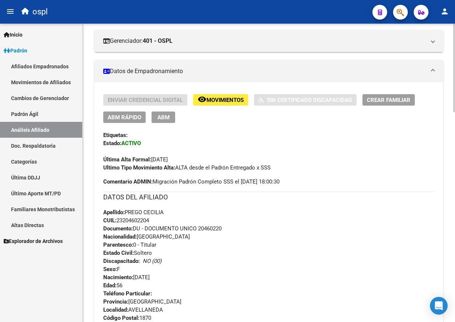
click at [145, 219] on span "CUIL: 23204602204" at bounding box center [126, 220] width 46 height 7
copy span "23204602204"
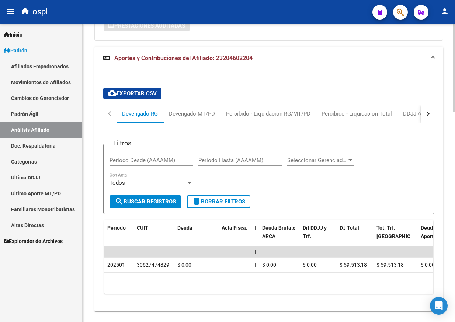
scroll to position [707, 0]
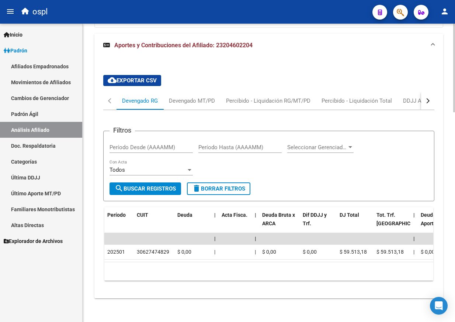
click at [170, 42] on span "Aportes y Contribuciones del Afiliado: 23204602204" at bounding box center [183, 45] width 138 height 7
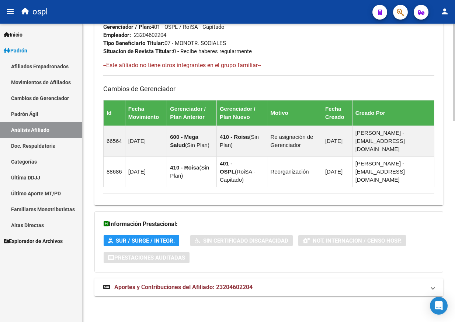
scroll to position [454, 0]
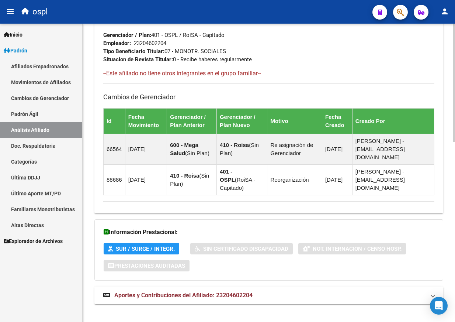
click at [175, 291] on strong "Aportes y Contribuciones del Afiliado: 23204602204" at bounding box center [177, 295] width 149 height 8
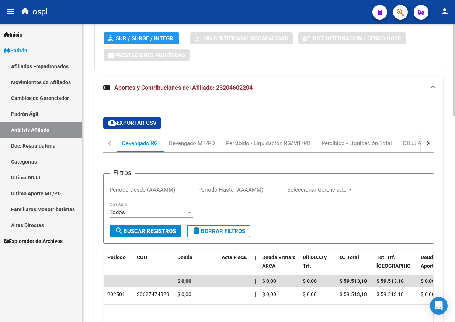
scroll to position [707, 0]
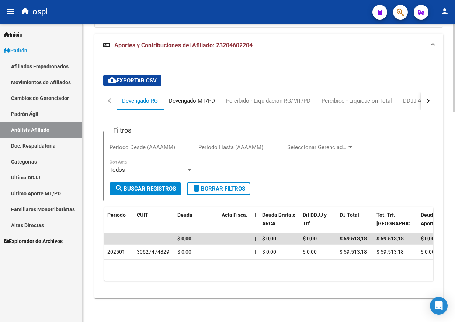
click at [191, 101] on div "Devengado MT/PD" at bounding box center [191, 101] width 57 height 18
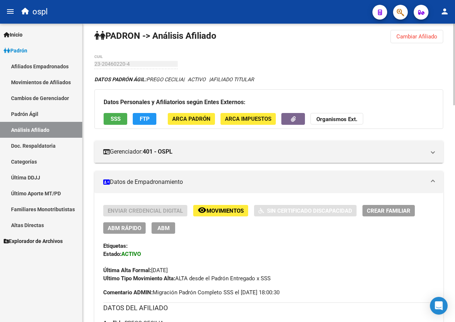
scroll to position [0, 0]
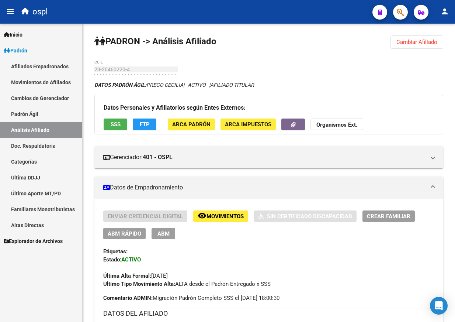
drag, startPoint x: 46, startPoint y: 126, endPoint x: 60, endPoint y: 121, distance: 14.1
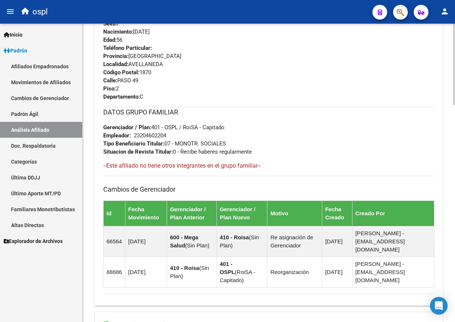
scroll to position [369, 0]
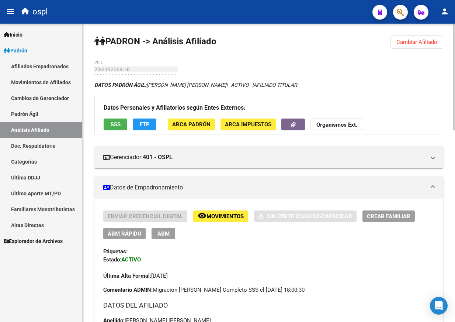
click at [423, 39] on span "Cambiar Afiliado" at bounding box center [417, 42] width 41 height 7
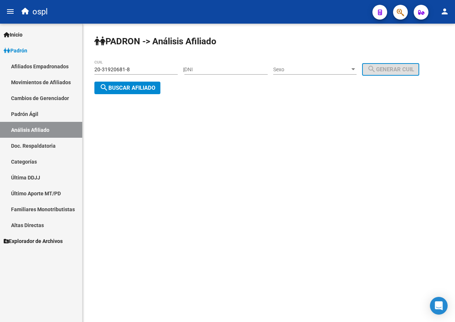
click at [241, 71] on input "DNI" at bounding box center [225, 69] width 83 height 6
paste input "41799834"
type input "41799834"
click at [337, 70] on span "Sexo" at bounding box center [311, 69] width 77 height 6
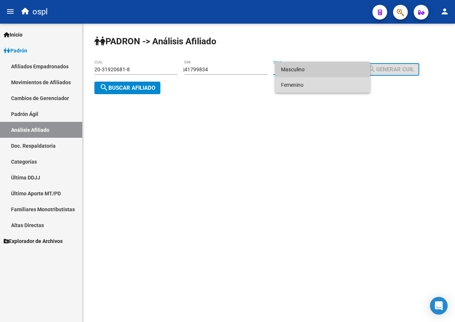
click at [335, 81] on span "Femenino" at bounding box center [322, 84] width 83 height 15
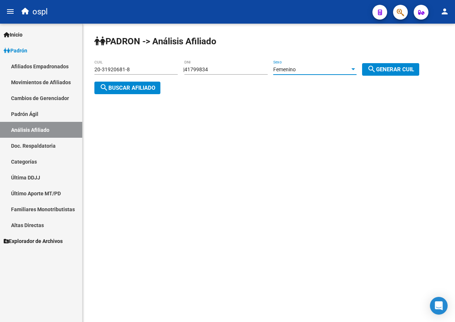
click at [391, 72] on span "search Generar CUIL" at bounding box center [391, 69] width 47 height 7
type input "27-41799834-4"
click at [391, 67] on span "search Generar CUIL" at bounding box center [391, 69] width 47 height 7
click at [130, 84] on span "search Buscar afiliado" at bounding box center [128, 87] width 56 height 7
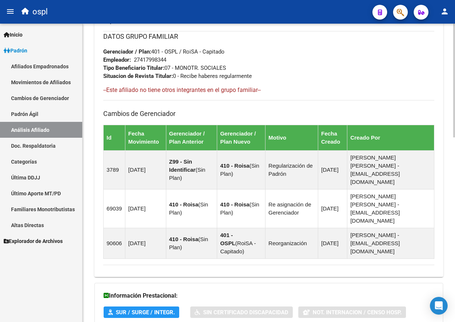
scroll to position [484, 0]
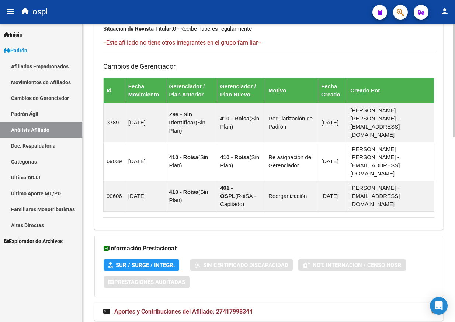
click at [197, 308] on span "Aportes y Contribuciones del Afiliado: 27417998344" at bounding box center [183, 311] width 138 height 7
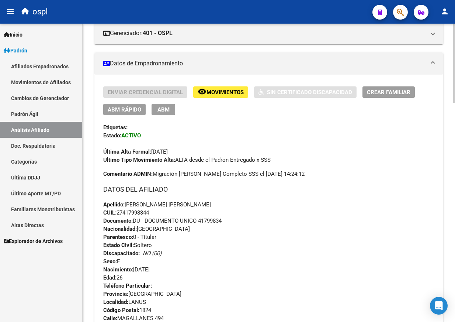
scroll to position [122, 0]
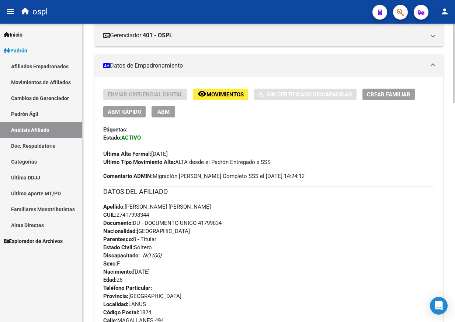
click at [391, 98] on button "Crear Familiar" at bounding box center [389, 94] width 52 height 11
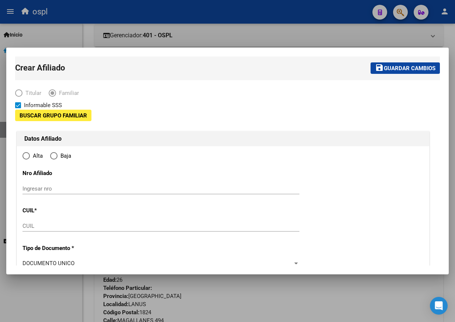
type input "27-41799834-4"
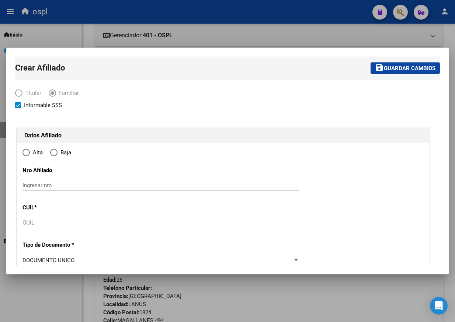
type input "LANUS"
type input "1824"
type input "MAGALLANES"
type input "494"
radio input "true"
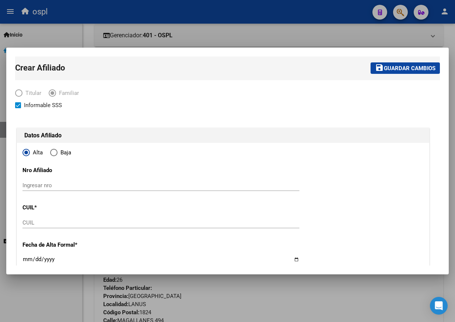
type input "27-41799834-4"
click at [51, 183] on input "Ingresar nro" at bounding box center [161, 185] width 277 height 7
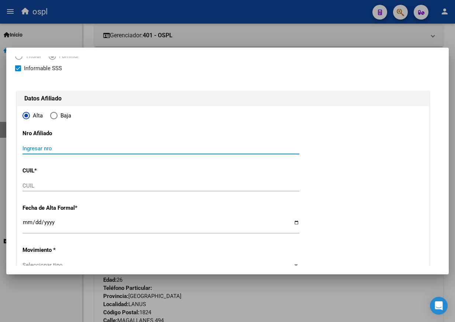
click at [76, 186] on input "CUIL" at bounding box center [161, 185] width 277 height 7
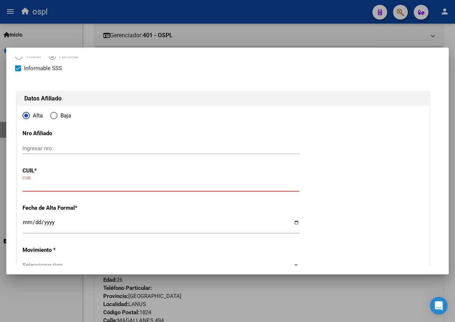
click at [65, 188] on input "CUIL" at bounding box center [161, 185] width 277 height 7
paste input "20-59144861-8"
type input "20-59144861-8"
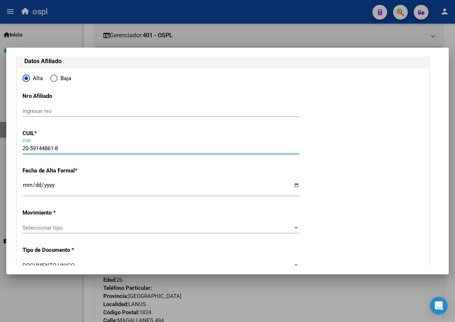
type input "59144861"
type input "ABRAHAM"
type input "ELIAN MIQUEAS"
type input "2022-08-08"
type input "LANUS OESTE"
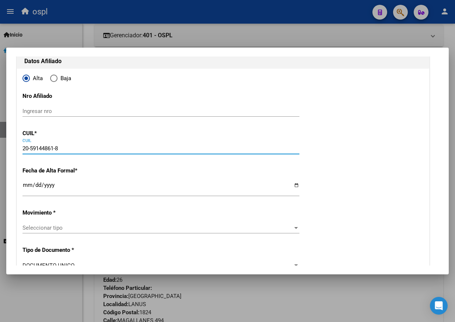
type input "MAGALLANES"
type input "494"
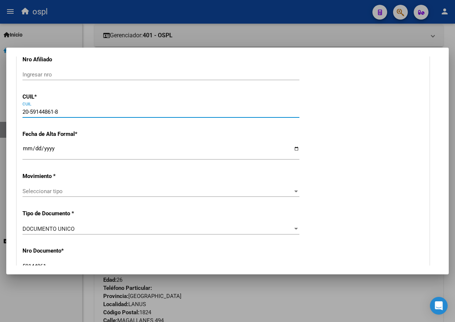
type input "20-59144861-8"
click at [70, 155] on input "Ingresar fecha" at bounding box center [161, 151] width 277 height 12
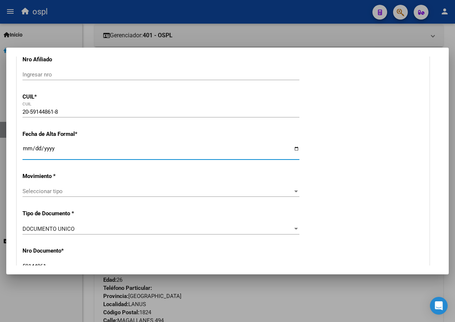
click at [290, 148] on input "Ingresar fecha" at bounding box center [161, 151] width 277 height 12
type input "2025-10-15"
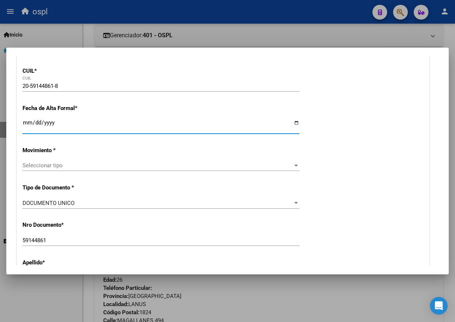
scroll to position [148, 0]
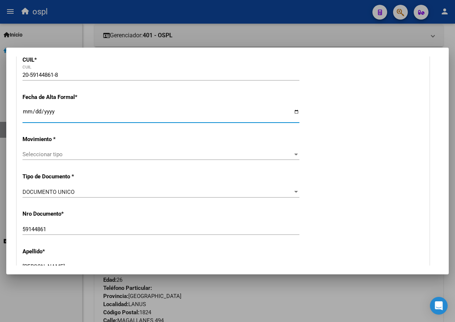
click at [164, 151] on div "Seleccionar tipo Seleccionar tipo" at bounding box center [161, 154] width 277 height 11
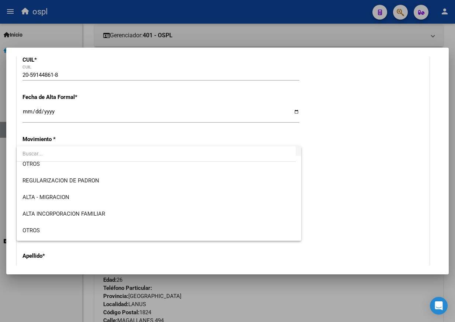
scroll to position [74, 0]
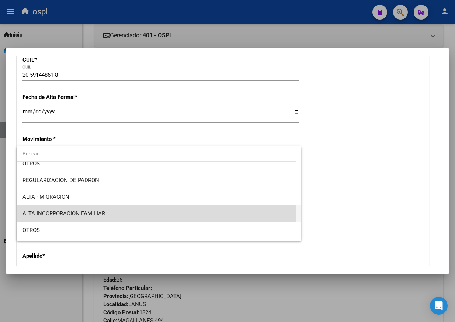
click at [142, 211] on span "ALTA INCORPORACION FAMILIAR" at bounding box center [159, 213] width 273 height 17
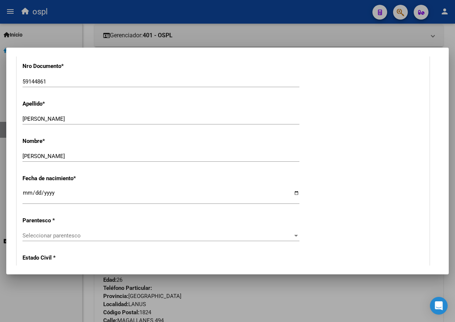
scroll to position [369, 0]
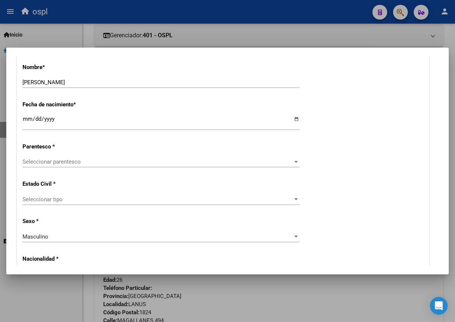
click at [136, 158] on div "Seleccionar parentesco Seleccionar parentesco" at bounding box center [161, 161] width 277 height 11
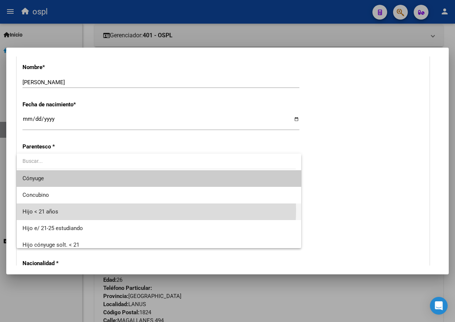
click at [119, 210] on span "Hijo < 21 años" at bounding box center [159, 211] width 273 height 17
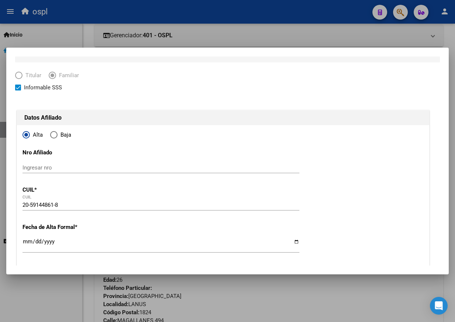
scroll to position [0, 0]
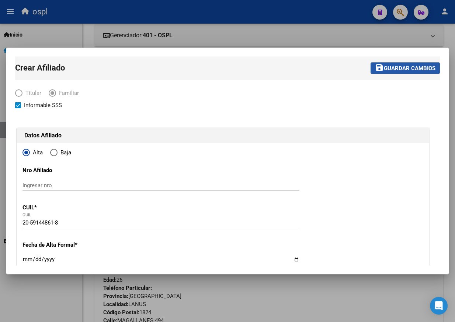
click at [401, 69] on span "Guardar cambios" at bounding box center [410, 68] width 52 height 7
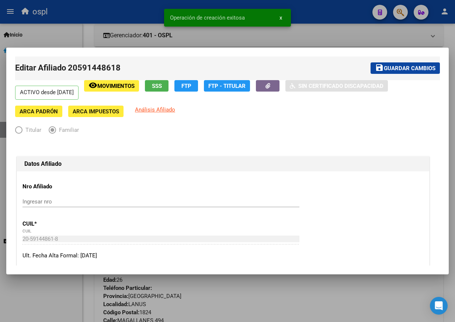
click at [386, 35] on div at bounding box center [227, 161] width 455 height 322
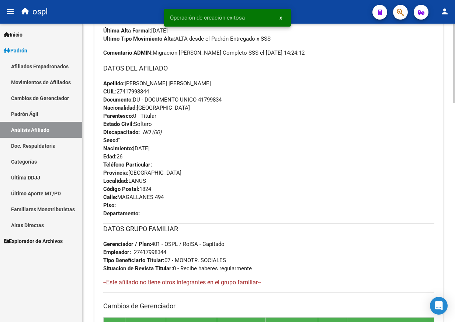
scroll to position [122, 0]
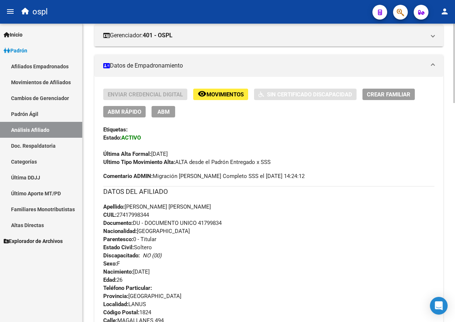
click at [160, 111] on span "ABM" at bounding box center [164, 111] width 12 height 7
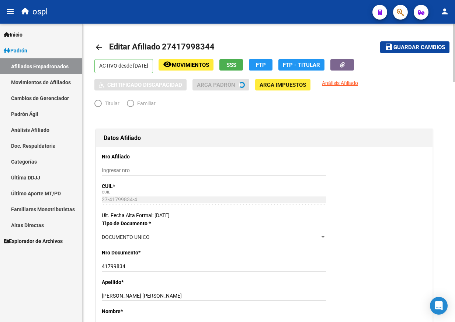
radio input "true"
type input "27-41799834-4"
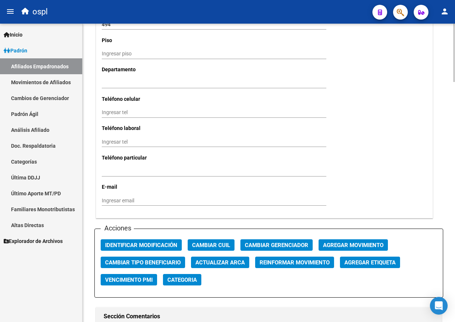
scroll to position [664, 0]
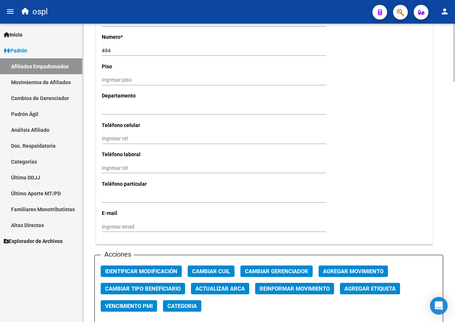
click at [132, 138] on input "Ingresar tel" at bounding box center [214, 138] width 225 height 6
paste input "11 2736-0491"
type input "11 2736-0491"
click at [132, 226] on input "Ingresar email" at bounding box center [214, 227] width 225 height 6
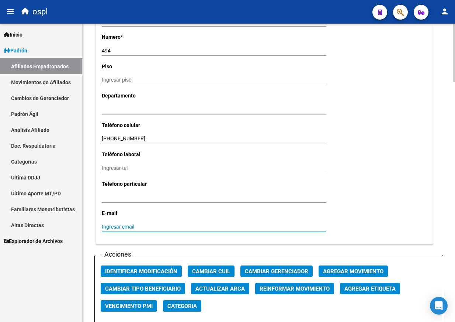
paste input "Abrahampriscila9@gmail.com"
type input "Abrahampriscila9@gmail.com"
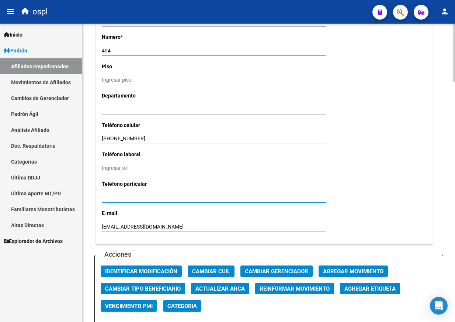
click at [169, 199] on input "Ingresar tel" at bounding box center [214, 197] width 225 height 6
drag, startPoint x: 155, startPoint y: 192, endPoint x: 106, endPoint y: 198, distance: 49.1
click at [106, 198] on div "Ingresar tel" at bounding box center [214, 197] width 225 height 10
drag, startPoint x: 149, startPoint y: 196, endPoint x: 95, endPoint y: 198, distance: 53.9
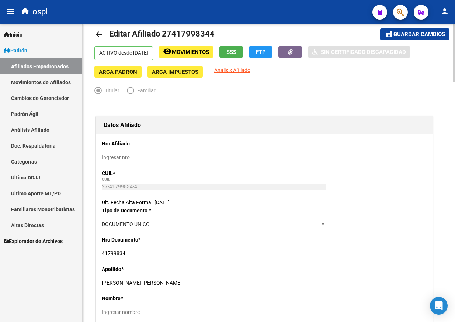
scroll to position [0, 0]
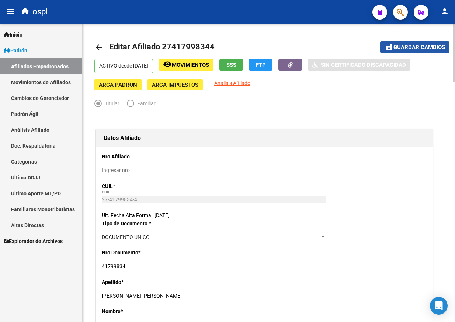
click at [397, 50] on span "Guardar cambios" at bounding box center [420, 47] width 52 height 7
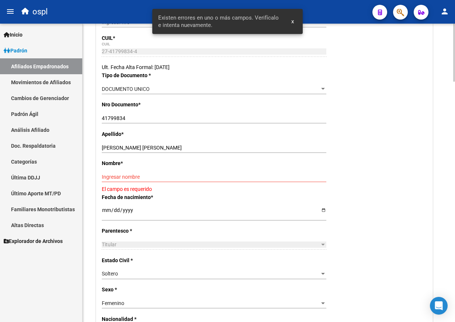
scroll to position [148, 0]
click at [144, 178] on input "Ingresar nombre" at bounding box center [214, 177] width 225 height 6
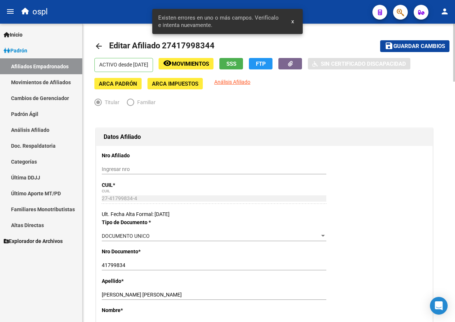
scroll to position [0, 0]
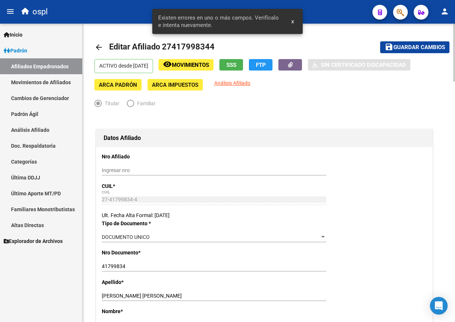
click at [407, 52] on button "save Guardar cambios" at bounding box center [414, 46] width 69 height 11
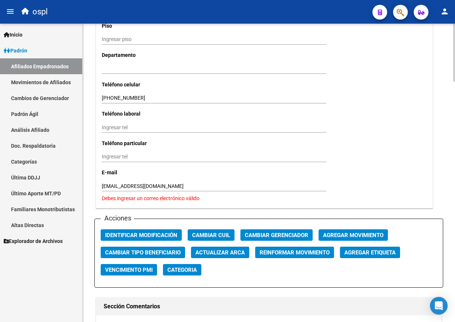
scroll to position [738, 0]
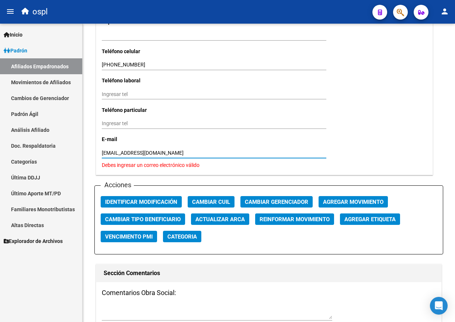
drag, startPoint x: 104, startPoint y: 152, endPoint x: 76, endPoint y: 153, distance: 28.4
click at [76, 153] on mat-sidenav-container "Firma Express Inicio Calendario SSS Instructivos Contacto OS Padrón Afiliados E…" at bounding box center [227, 173] width 455 height 298
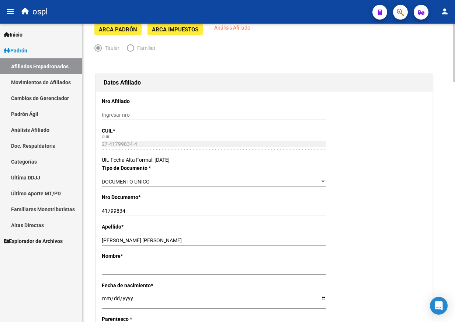
scroll to position [0, 0]
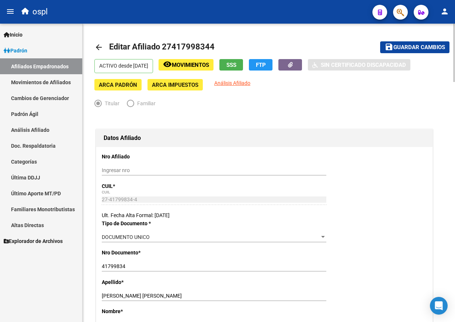
type input "abrahampriscila9@gmail.com"
click at [401, 49] on span "Guardar cambios" at bounding box center [420, 47] width 52 height 7
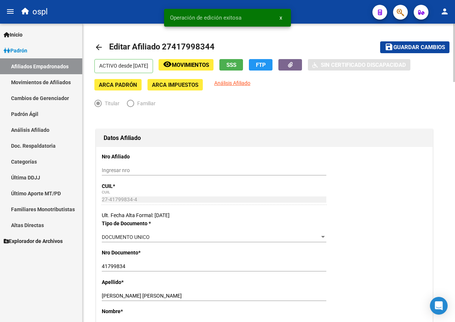
click at [97, 50] on mat-icon "arrow_back" at bounding box center [98, 47] width 9 height 9
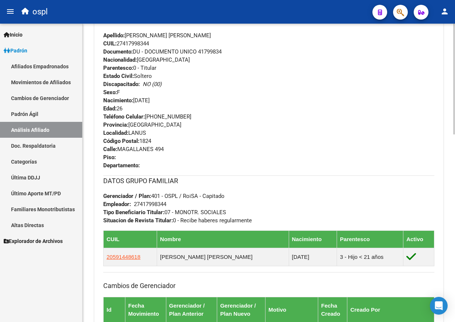
scroll to position [283, 0]
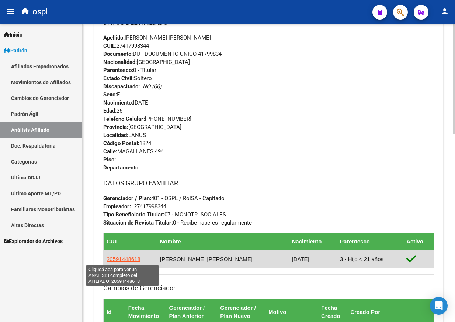
drag, startPoint x: 143, startPoint y: 259, endPoint x: 107, endPoint y: 261, distance: 35.9
click at [107, 261] on td "20591448618" at bounding box center [131, 259] width 54 height 18
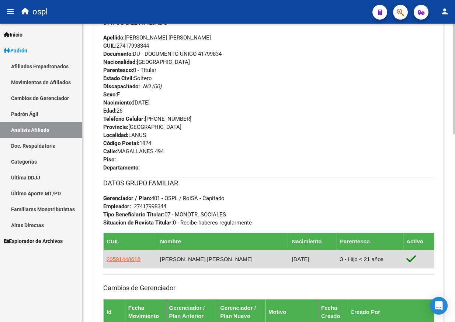
copy span "20591448618"
click at [196, 262] on td "ABRAHAM - ELIAN MIQUEAS" at bounding box center [223, 259] width 132 height 18
click at [208, 258] on td "ABRAHAM - ELIAN MIQUEAS" at bounding box center [223, 259] width 132 height 18
click at [193, 260] on td "ABRAHAM - ELIAN MIQUEAS" at bounding box center [223, 259] width 132 height 18
click at [226, 260] on td "ABRAHAM - ELIAN MIQUEAS" at bounding box center [223, 259] width 132 height 18
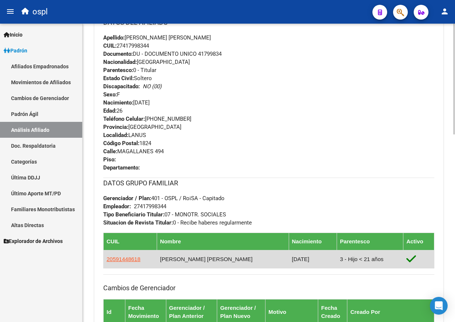
drag, startPoint x: 232, startPoint y: 258, endPoint x: 165, endPoint y: 257, distance: 67.5
click at [165, 257] on td "ABRAHAM - ELIAN MIQUEAS" at bounding box center [223, 259] width 132 height 18
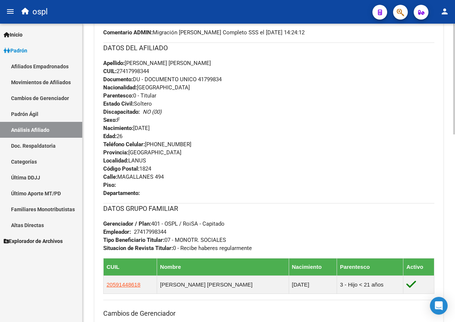
scroll to position [246, 0]
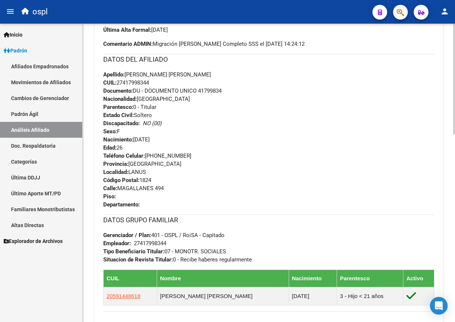
click at [261, 166] on div "Teléfono Celular: 11 2736-0491 Provincia: Buenos Aires Localidad: LANUS Código …" at bounding box center [268, 180] width 331 height 57
click at [236, 101] on div "Apellido: ABRAHAM PRISCILA DENISE CUIL: 27417998344 Documento: DU - DOCUMENTO U…" at bounding box center [268, 110] width 331 height 81
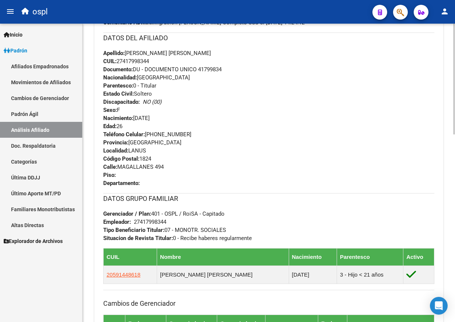
scroll to position [283, 0]
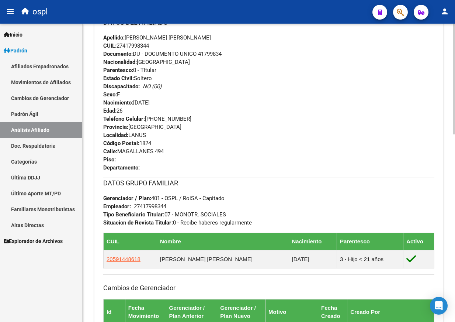
drag, startPoint x: 424, startPoint y: 143, endPoint x: 362, endPoint y: 95, distance: 78.1
click at [424, 143] on div "Teléfono Celular: 11 2736-0491 Provincia: Buenos Aires Localidad: LANUS Código …" at bounding box center [268, 143] width 331 height 57
click at [237, 58] on div "Apellido: ABRAHAM PRISCILA DENISE CUIL: 27417998344 Documento: DU - DOCUMENTO U…" at bounding box center [268, 74] width 331 height 81
click at [325, 103] on div "Apellido: ABRAHAM PRISCILA DENISE CUIL: 27417998344 Documento: DU - DOCUMENTO U…" at bounding box center [268, 74] width 331 height 81
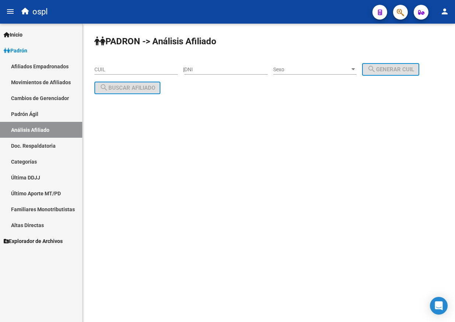
click at [217, 67] on input "DNI" at bounding box center [225, 69] width 83 height 6
type input "59144861"
click at [304, 70] on span "Sexo" at bounding box center [311, 69] width 77 height 6
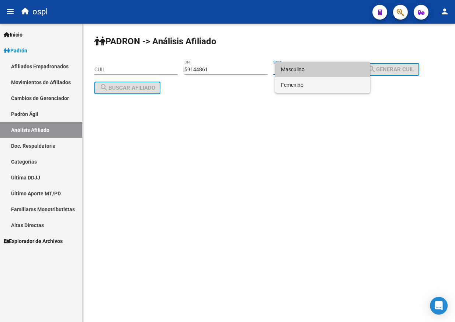
click at [307, 84] on span "Femenino" at bounding box center [322, 84] width 83 height 15
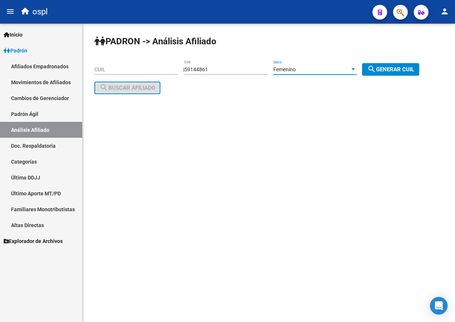
click at [323, 75] on div "Femenino Sexo" at bounding box center [314, 70] width 83 height 21
click at [323, 72] on div "Femenino" at bounding box center [311, 69] width 77 height 6
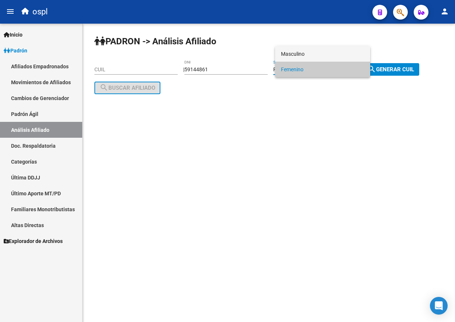
click at [318, 49] on span "Masculino" at bounding box center [322, 53] width 83 height 15
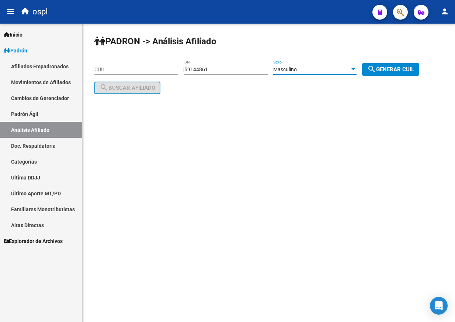
click at [388, 63] on button "search Generar CUIL" at bounding box center [390, 69] width 57 height 13
type input "20-59144861-8"
click at [113, 71] on input "20-59144861-8" at bounding box center [135, 69] width 83 height 6
